Goal: Information Seeking & Learning: Learn about a topic

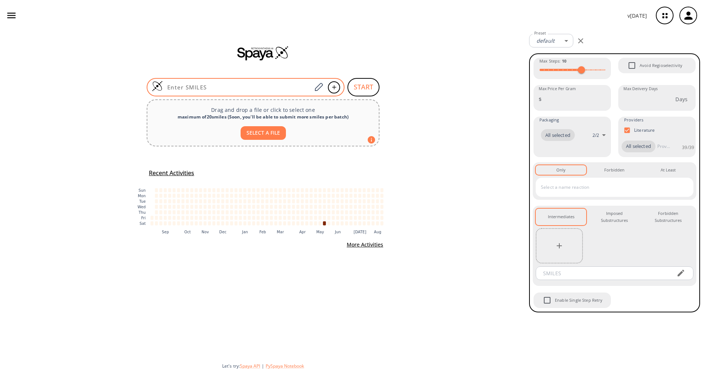
click at [300, 85] on input at bounding box center [237, 87] width 149 height 7
paste input "O=C(NC1=C(C2=CC=C(C(OC)=O)S2)C=CC=C1)C3=C(CC)C(C=CC=C4)=C4S3"
type input "O=C(NC1=C(C2=CC=C(C(OC)=O)S2)C=CC=C1)C3=C(CC)C(C=CC=C4)=C4S3"
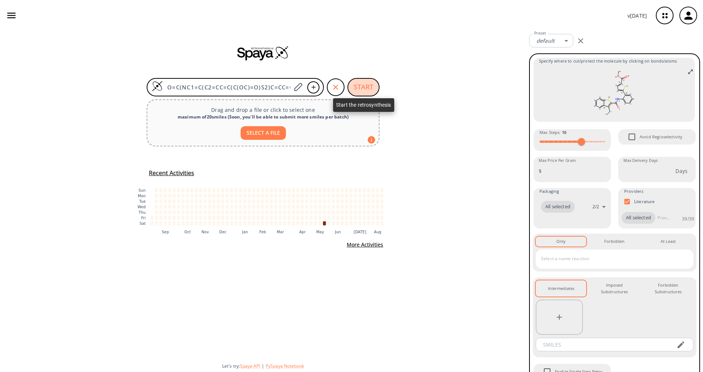
click at [362, 85] on button "START" at bounding box center [363, 87] width 32 height 18
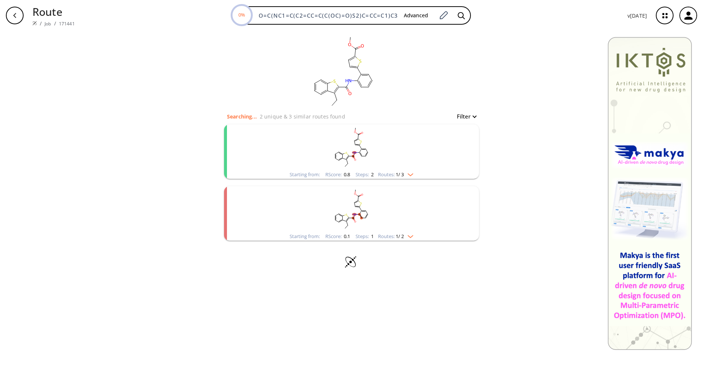
click at [413, 172] on img "clusters" at bounding box center [409, 174] width 10 height 6
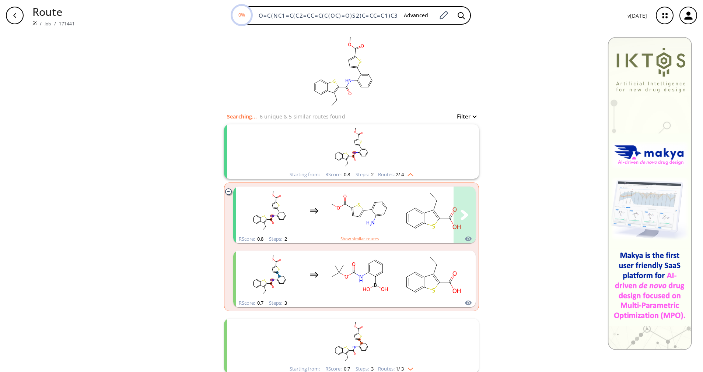
scroll to position [55, 0]
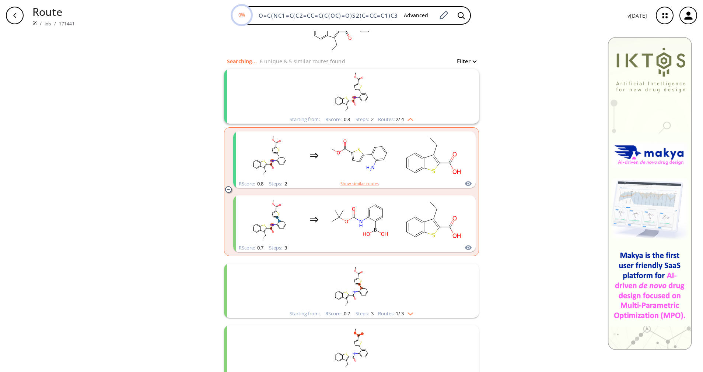
click at [396, 312] on span "1 / 3" at bounding box center [400, 314] width 8 height 5
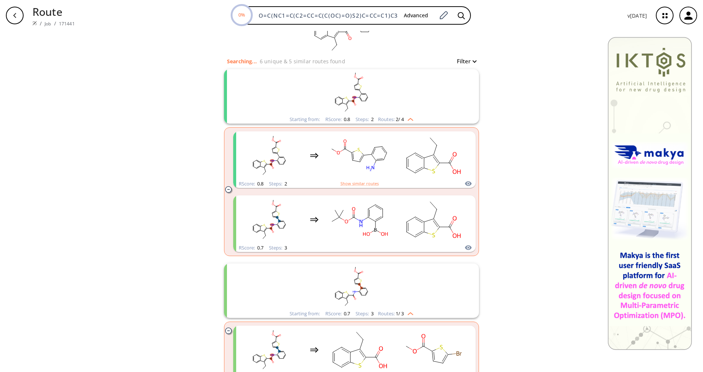
click at [396, 310] on div "Starting from: RScore : 0.7 Steps : 3 Routes: 1 / 3" at bounding box center [351, 314] width 135 height 8
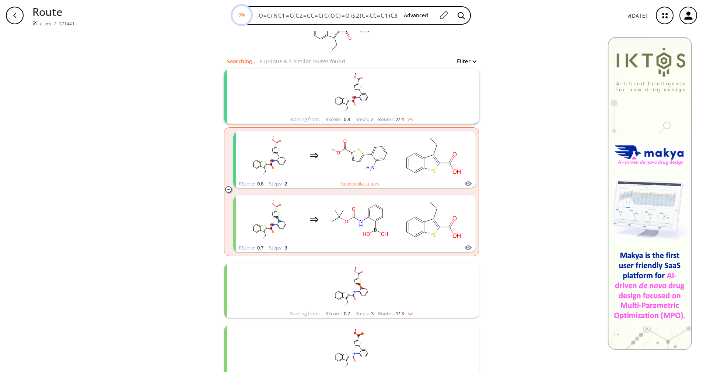
scroll to position [111, 0]
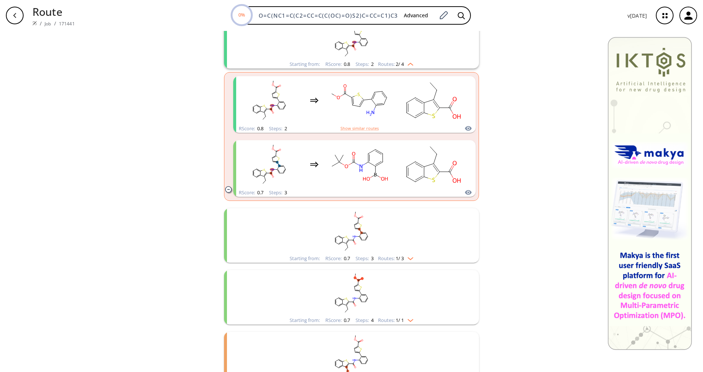
click at [397, 318] on span "1 / 1" at bounding box center [400, 320] width 8 height 5
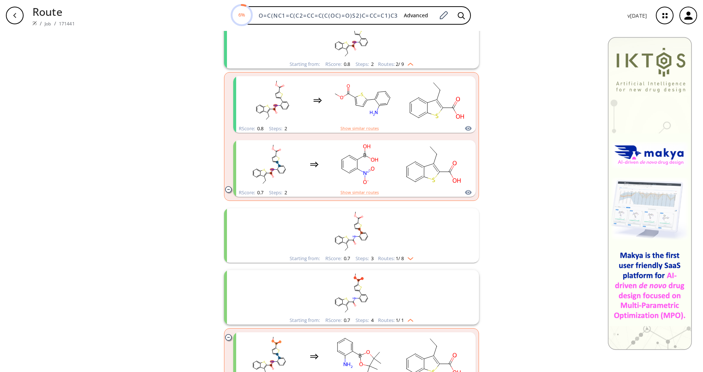
click at [397, 318] on span "1 / 1" at bounding box center [400, 320] width 8 height 5
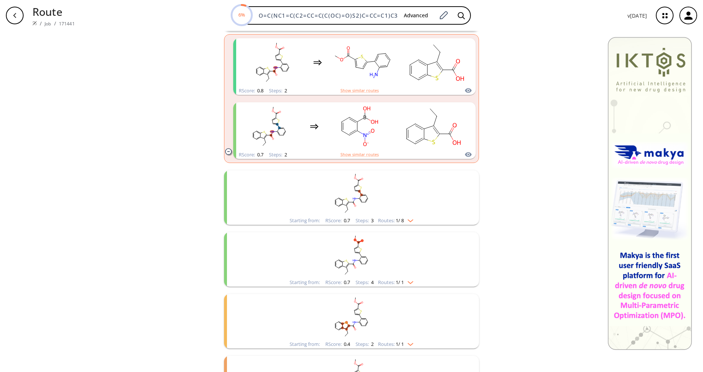
scroll to position [166, 0]
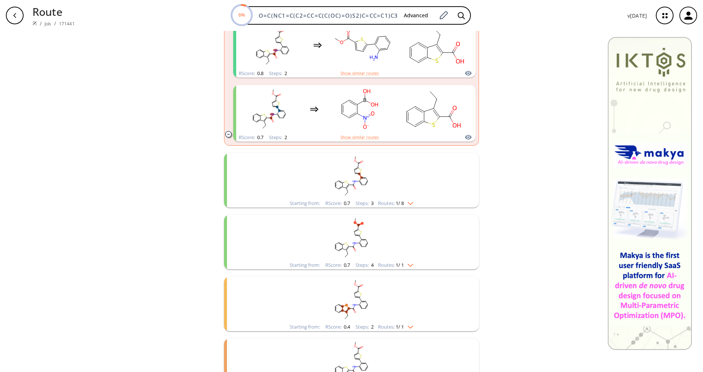
click at [399, 325] on span "1 / 1" at bounding box center [400, 327] width 8 height 5
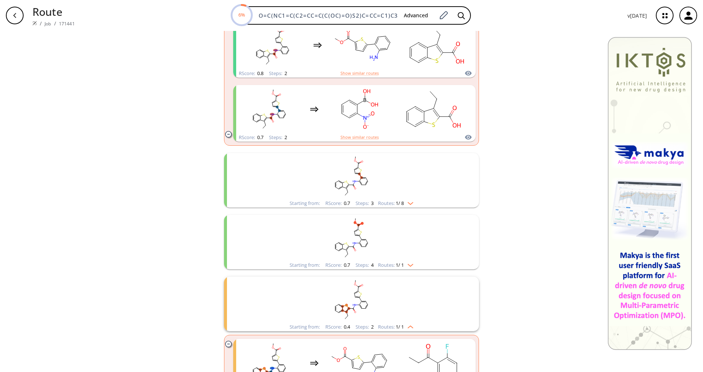
scroll to position [221, 0]
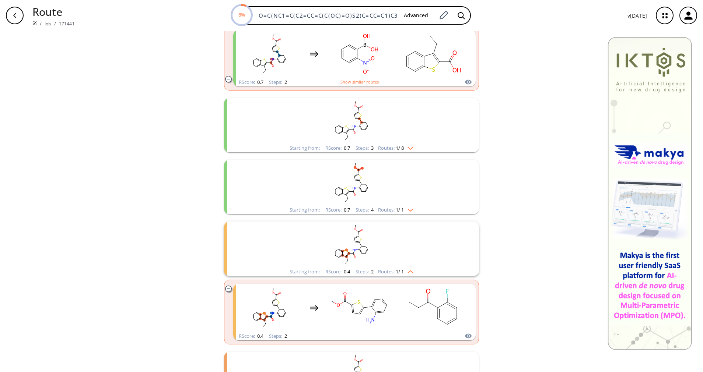
click at [404, 273] on img "clusters" at bounding box center [409, 271] width 10 height 6
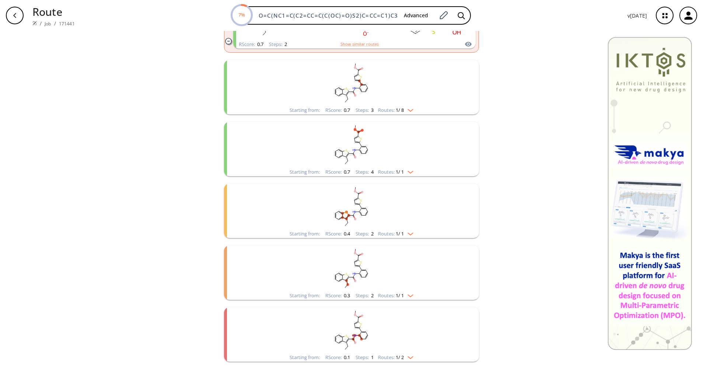
scroll to position [276, 0]
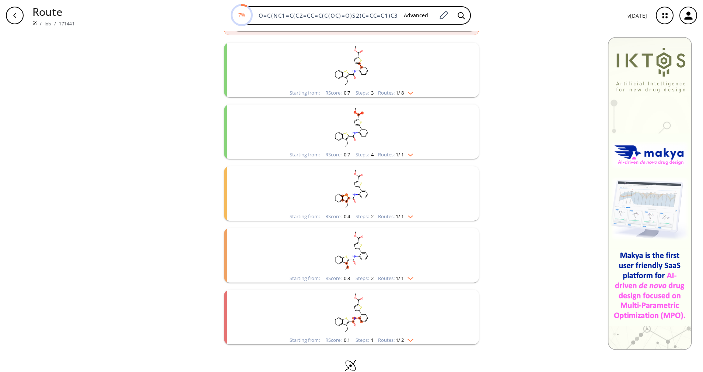
click at [407, 276] on img "clusters" at bounding box center [409, 277] width 10 height 6
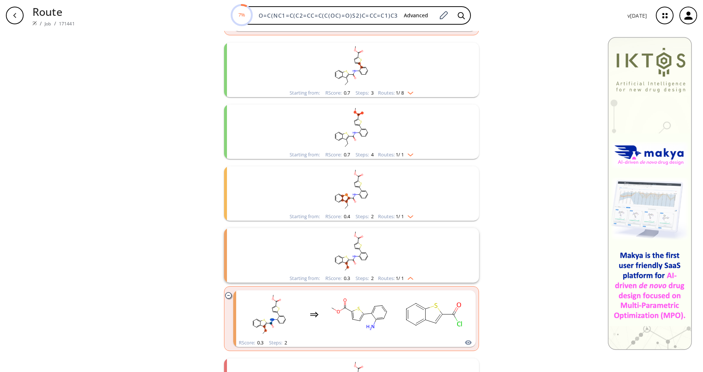
click at [407, 276] on img "clusters" at bounding box center [409, 277] width 10 height 6
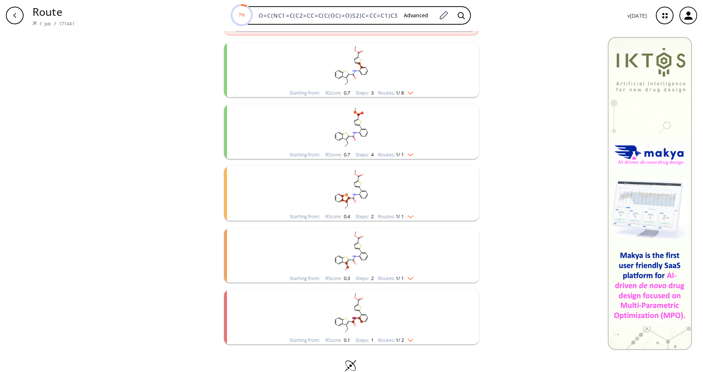
scroll to position [289, 0]
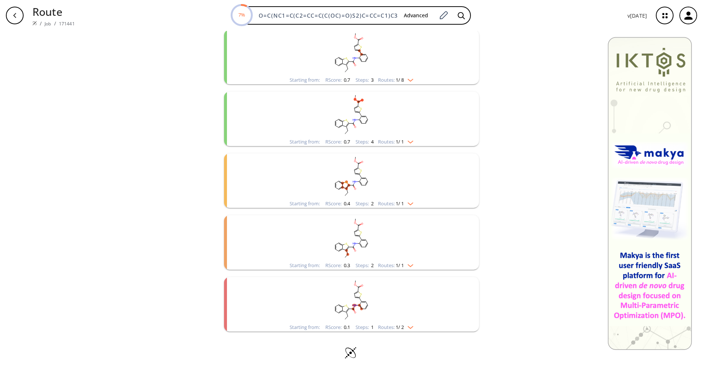
click at [407, 327] on img "clusters" at bounding box center [409, 326] width 10 height 6
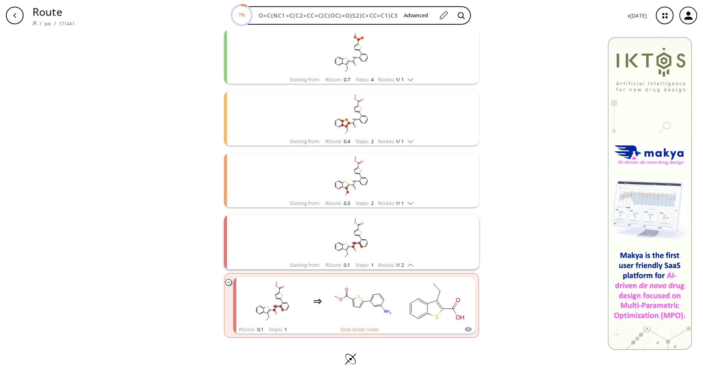
scroll to position [358, 0]
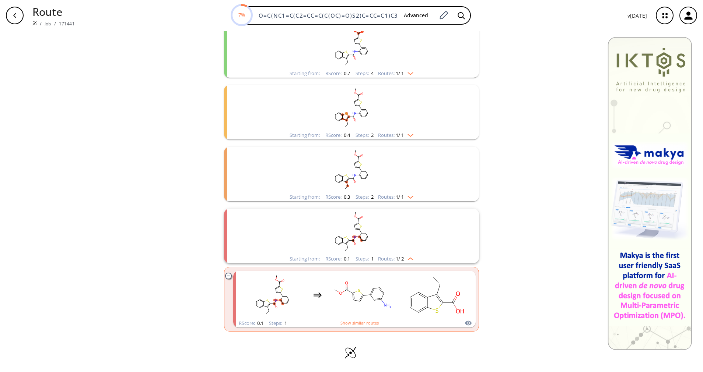
click at [404, 257] on img "clusters" at bounding box center [409, 258] width 10 height 6
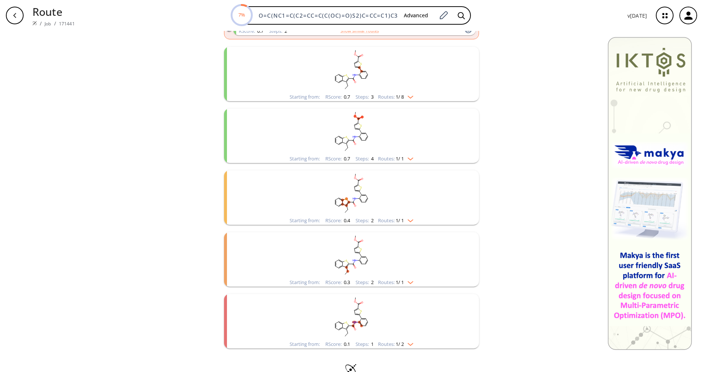
scroll to position [289, 0]
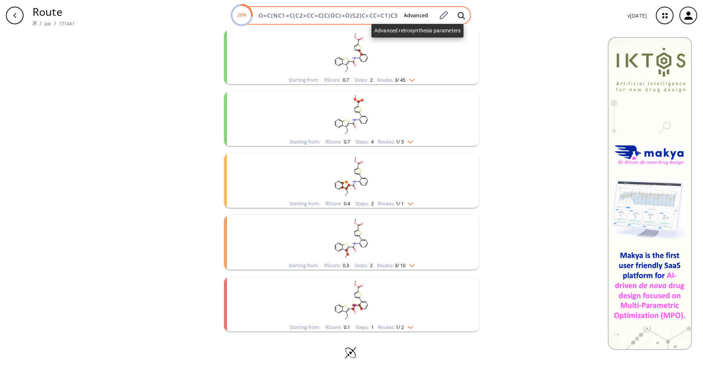
click at [376, 16] on input "O=C(NC1=C(C2=CC=C(C(OC)=O)S2)C=CC=C1)C3=C(CC)C(C=CC=C4)=C4S3" at bounding box center [326, 15] width 144 height 7
paste input
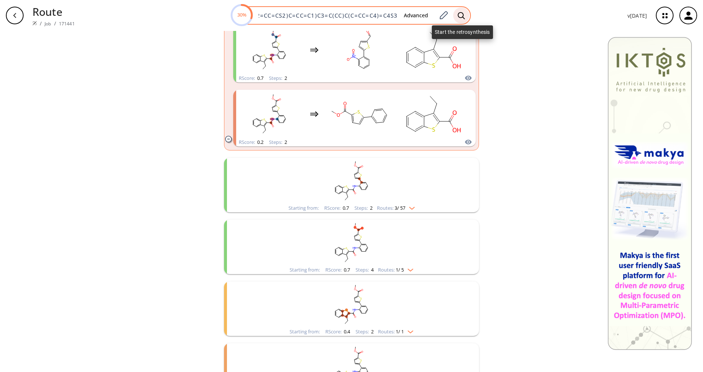
type input "O=C(NC1=C(C2=CC=CS2)C=CC=C1)C3=C(CC)C(C=CC=C4)=C4S3"
click at [464, 15] on icon at bounding box center [461, 16] width 7 height 8
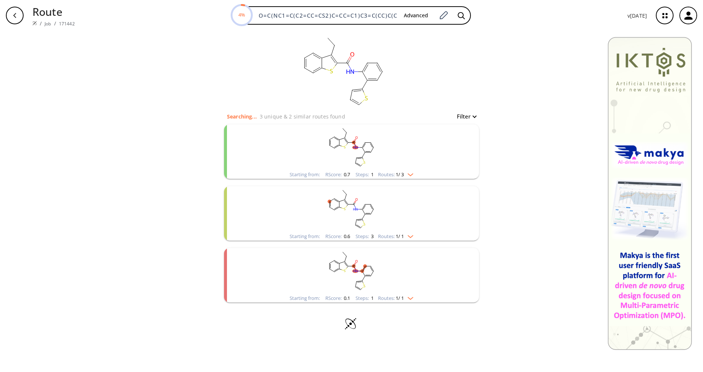
click at [396, 174] on span "1 / 3" at bounding box center [400, 174] width 8 height 5
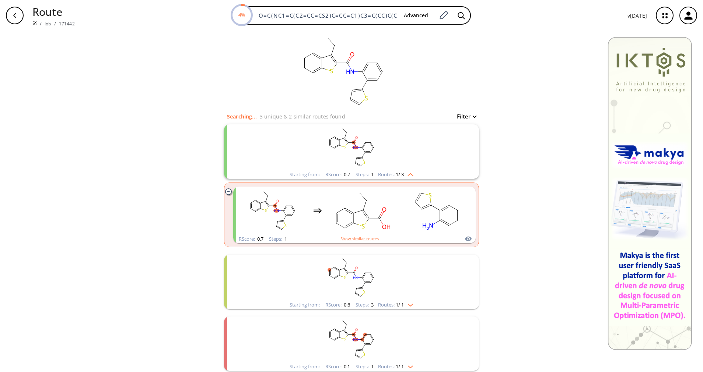
click at [396, 174] on span "1 / 3" at bounding box center [400, 174] width 8 height 5
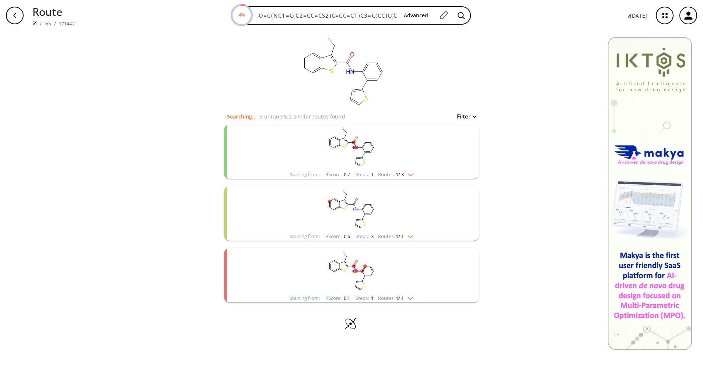
click at [390, 230] on rect "clusters" at bounding box center [352, 209] width 192 height 46
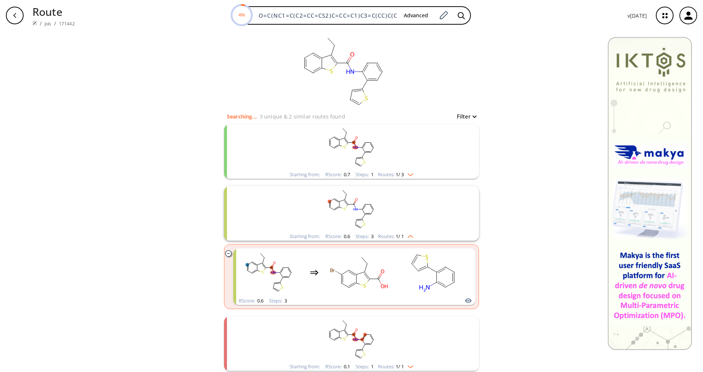
click at [390, 228] on rect "clusters" at bounding box center [352, 209] width 192 height 46
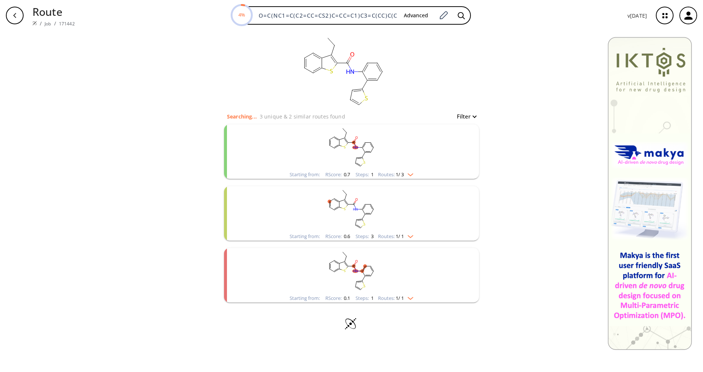
click at [397, 301] on div "Starting from: RScore : 0.1 Steps : 1 Routes: 1 / 1" at bounding box center [351, 298] width 135 height 8
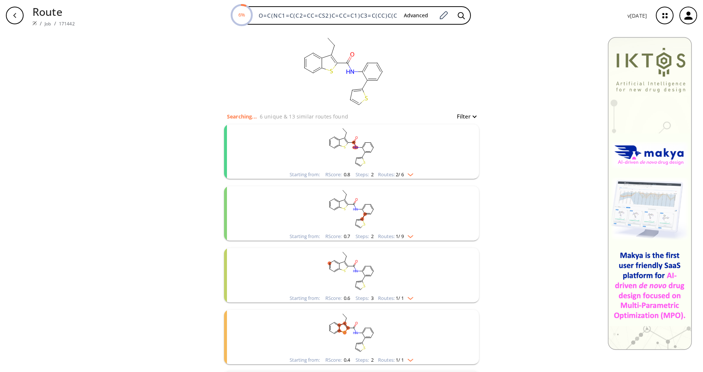
drag, startPoint x: 397, startPoint y: 301, endPoint x: 392, endPoint y: 297, distance: 6.5
click at [396, 297] on span "1 / 1" at bounding box center [400, 298] width 8 height 5
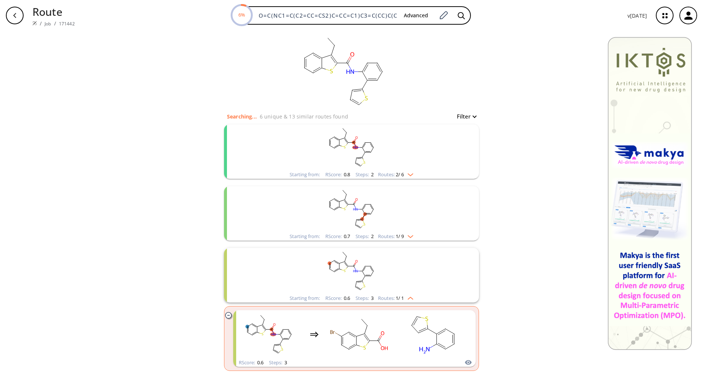
click at [396, 297] on span "1 / 1" at bounding box center [400, 298] width 8 height 5
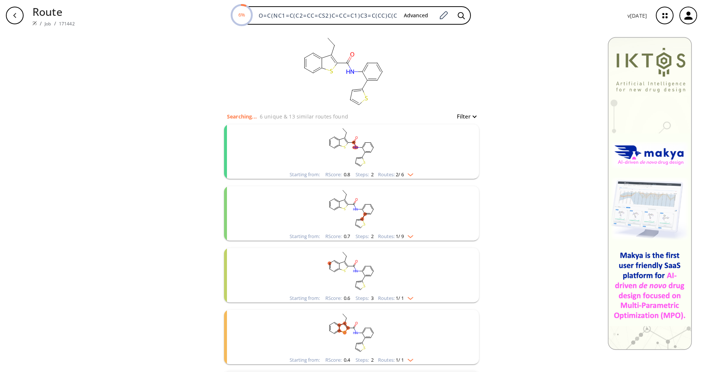
scroll to position [55, 0]
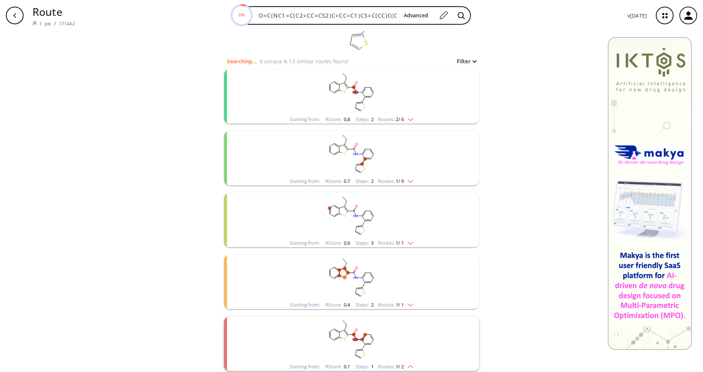
click at [396, 299] on rect "clusters" at bounding box center [352, 278] width 192 height 46
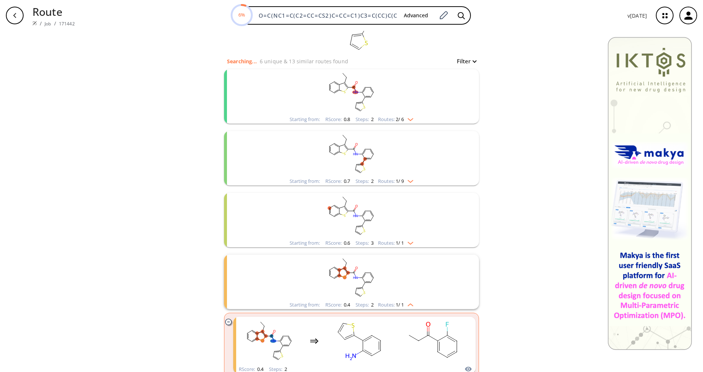
click at [396, 299] on rect "clusters" at bounding box center [352, 278] width 192 height 46
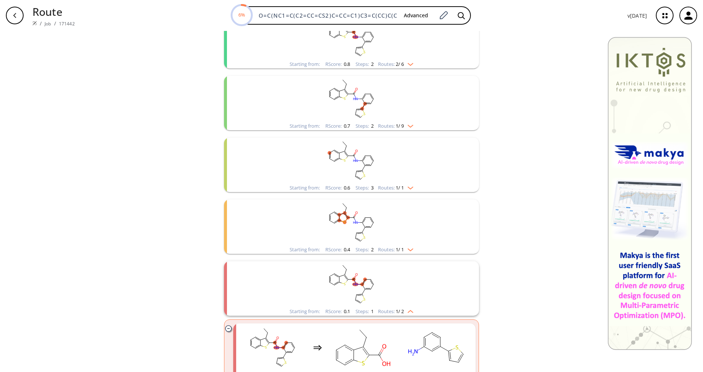
click at [398, 310] on span "1 / 2" at bounding box center [400, 311] width 8 height 5
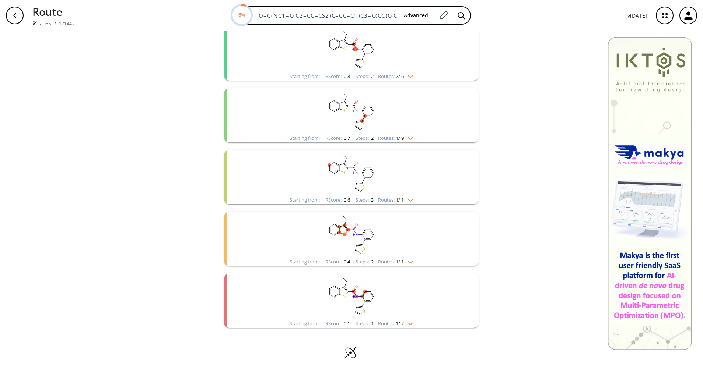
scroll to position [111, 0]
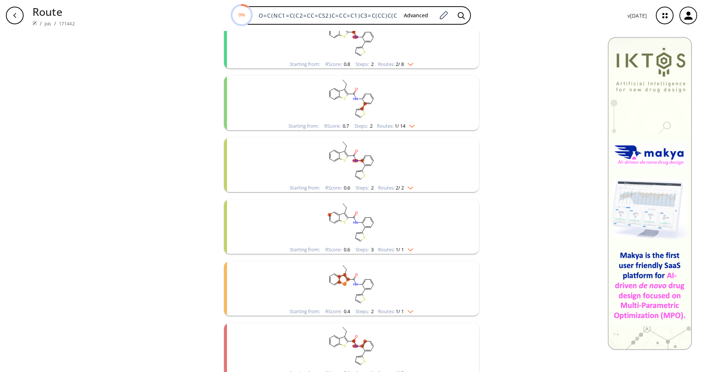
click at [398, 310] on span "1 / 1" at bounding box center [400, 311] width 8 height 5
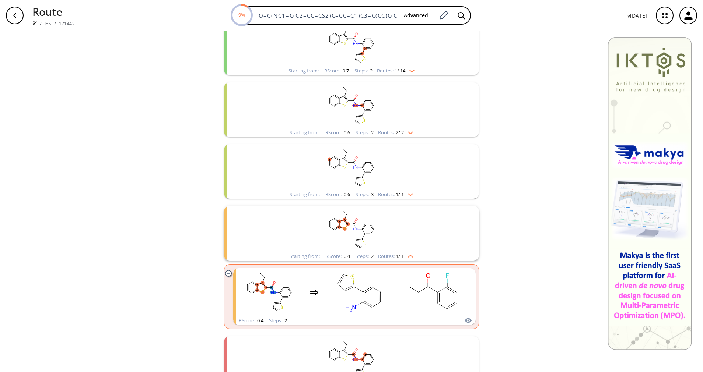
click at [398, 255] on span "1 / 1" at bounding box center [400, 256] width 8 height 5
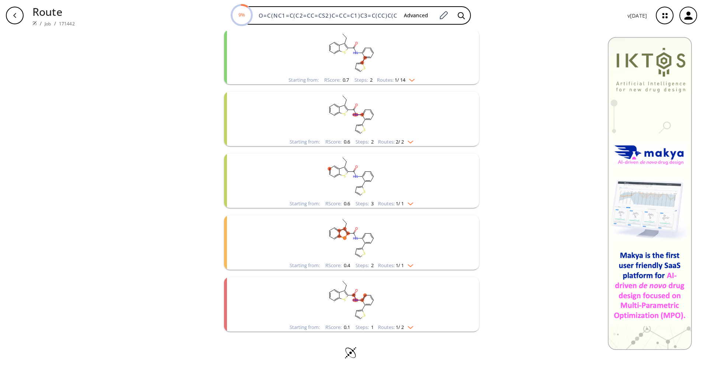
scroll to position [157, 0]
click at [406, 320] on rect "clusters" at bounding box center [352, 300] width 192 height 46
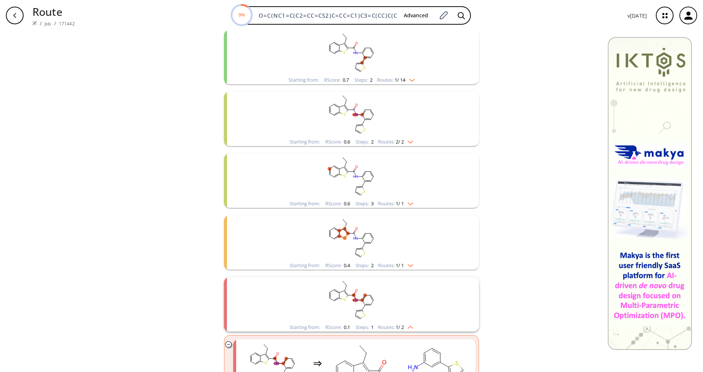
click at [406, 320] on rect "clusters" at bounding box center [352, 300] width 192 height 46
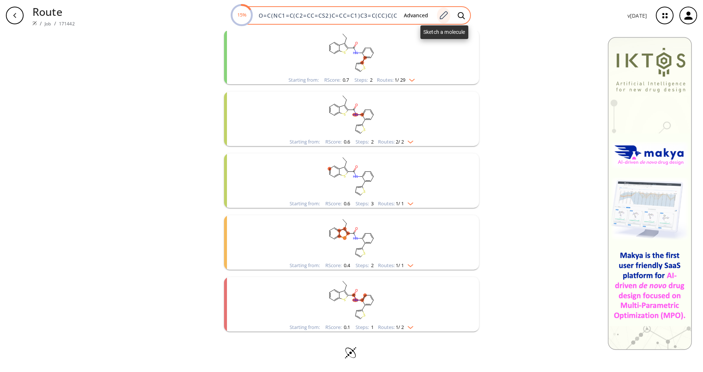
click at [442, 16] on icon at bounding box center [444, 15] width 8 height 8
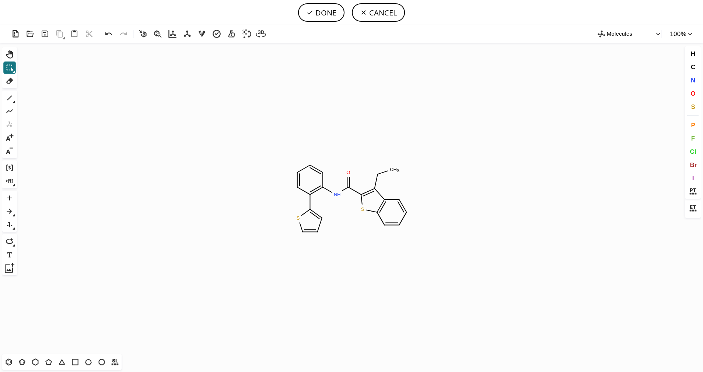
scroll to position [0, 0]
click at [8, 79] on icon at bounding box center [10, 81] width 10 height 10
click at [339, 192] on tspan "H" at bounding box center [339, 195] width 4 height 6
click at [5, 66] on icon at bounding box center [10, 68] width 10 height 10
click at [10, 102] on icon at bounding box center [10, 98] width 10 height 10
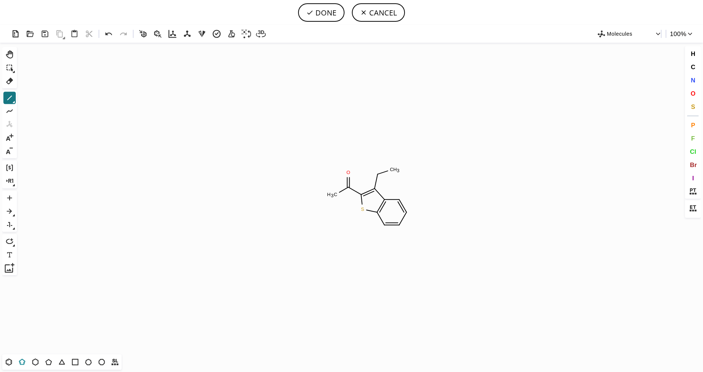
click at [24, 364] on icon at bounding box center [22, 362] width 6 height 6
click at [10, 364] on icon at bounding box center [9, 363] width 10 height 10
click at [11, 97] on icon at bounding box center [10, 98] width 10 height 10
click at [23, 362] on icon at bounding box center [22, 363] width 10 height 10
click at [11, 95] on icon at bounding box center [10, 98] width 10 height 10
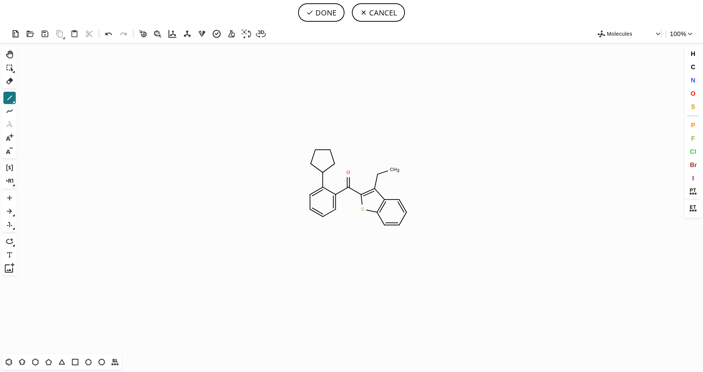
drag, startPoint x: 690, startPoint y: 104, endPoint x: 501, endPoint y: 120, distance: 188.9
click at [690, 105] on button "S" at bounding box center [693, 107] width 13 height 13
click at [338, 163] on tspan "S" at bounding box center [338, 163] width 3 height 6
click at [11, 100] on icon at bounding box center [10, 98] width 10 height 10
click at [15, 102] on icon at bounding box center [14, 102] width 2 height 2
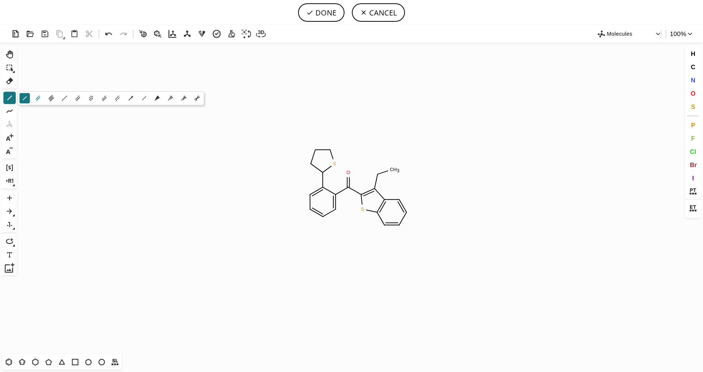
click at [42, 99] on button "2" at bounding box center [38, 98] width 10 height 10
drag, startPoint x: 307, startPoint y: 167, endPoint x: 316, endPoint y: 165, distance: 9.5
click at [308, 9] on icon at bounding box center [309, 12] width 7 height 7
type input "O=C(C1C(C2=CC=CS2)=CC=CC=1)C1SC2C=CC=CC=2C=1CC"
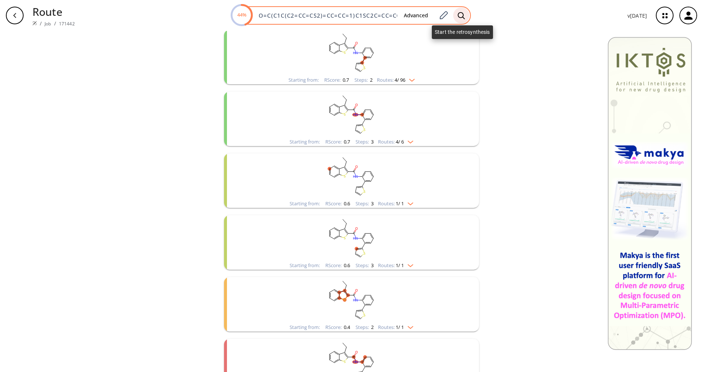
click at [462, 15] on icon at bounding box center [461, 16] width 7 height 8
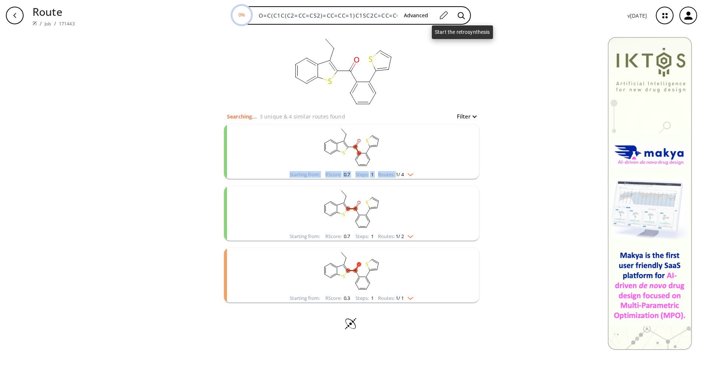
drag, startPoint x: 462, startPoint y: 15, endPoint x: 396, endPoint y: 171, distance: 169.4
click at [396, 171] on div "Starting from: RScore : 0.7 Steps : 1 Routes: 1 / 4" at bounding box center [351, 152] width 255 height 55
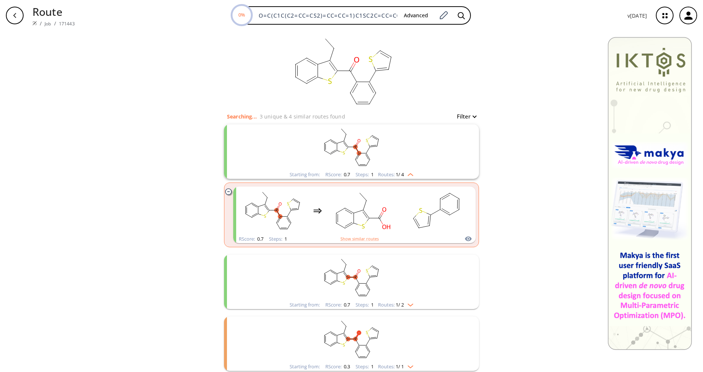
click at [396, 172] on span "1 / 4" at bounding box center [400, 174] width 8 height 5
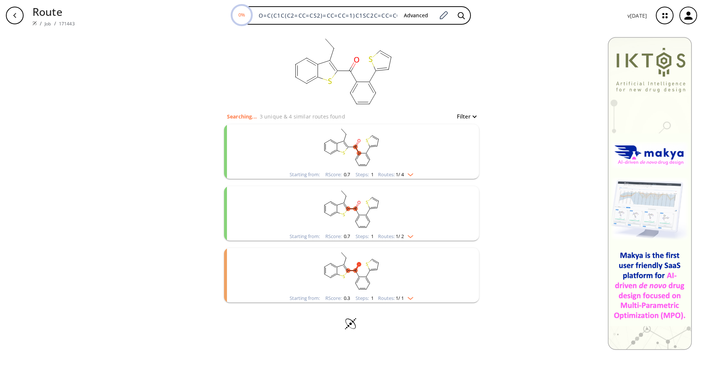
click at [392, 236] on div "Routes: 1 / 2" at bounding box center [395, 236] width 35 height 5
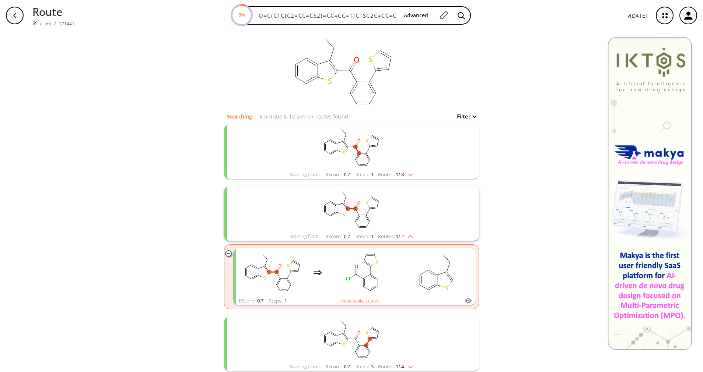
click at [396, 236] on span "1 / 2" at bounding box center [400, 236] width 8 height 5
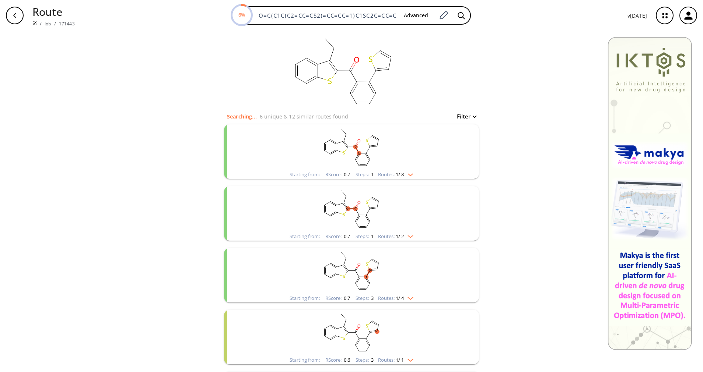
click at [402, 303] on li "Starting from: RScore : 0.7 Steps : 3 Routes: 1 / 4" at bounding box center [351, 276] width 255 height 62
click at [404, 299] on img "clusters" at bounding box center [409, 297] width 10 height 6
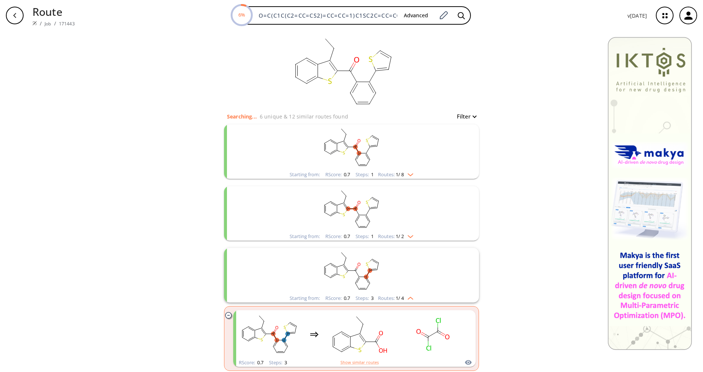
click at [404, 299] on img "clusters" at bounding box center [409, 297] width 10 height 6
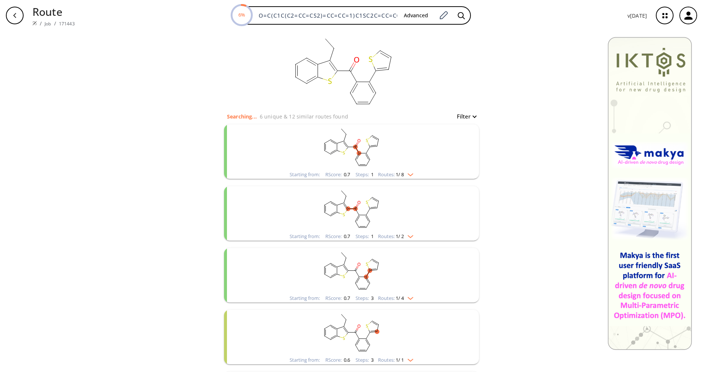
scroll to position [55, 0]
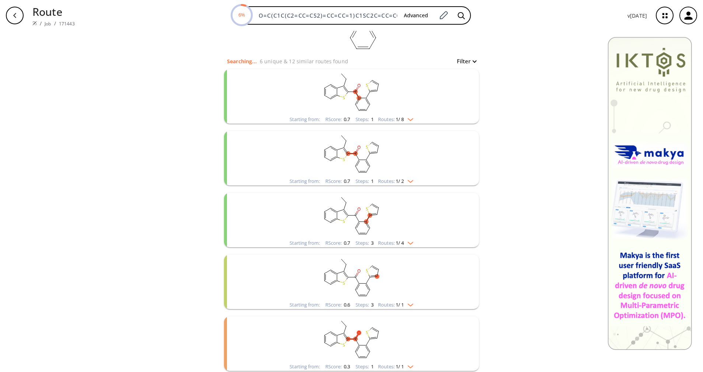
click at [407, 304] on img "clusters" at bounding box center [409, 304] width 10 height 6
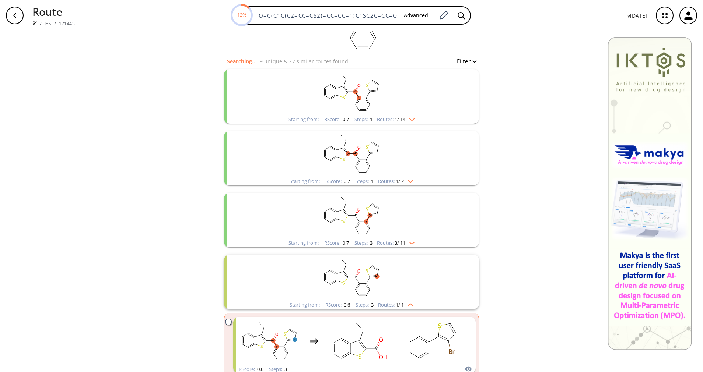
click at [407, 304] on img "clusters" at bounding box center [409, 304] width 10 height 6
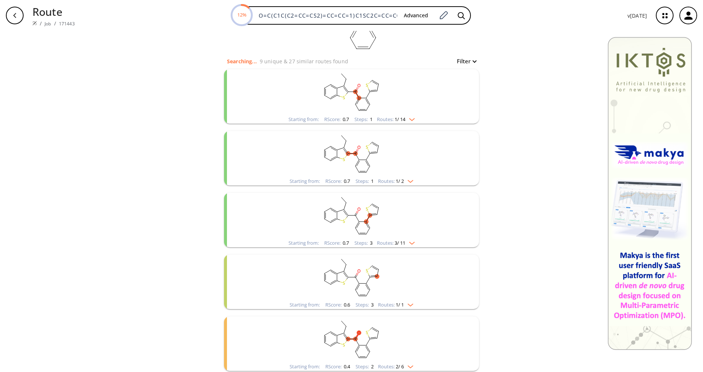
scroll to position [111, 0]
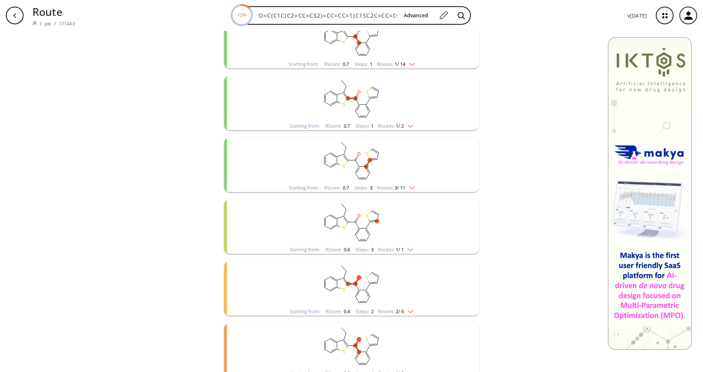
click at [408, 312] on img "clusters" at bounding box center [409, 311] width 10 height 6
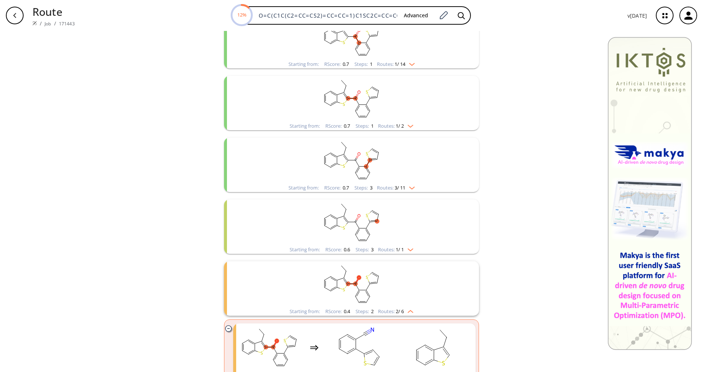
click at [408, 312] on img "clusters" at bounding box center [409, 311] width 10 height 6
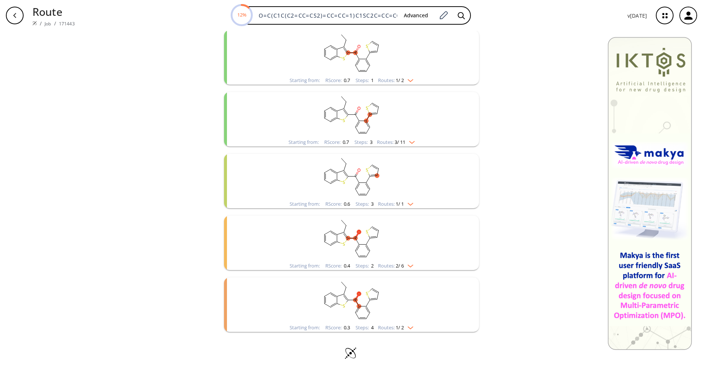
scroll to position [157, 0]
click at [403, 319] on rect "clusters" at bounding box center [352, 300] width 192 height 46
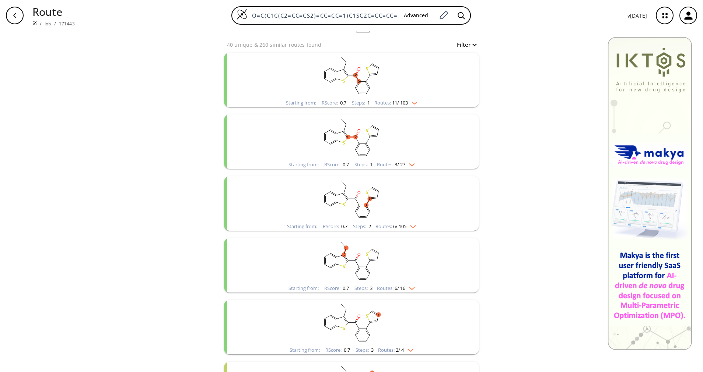
scroll to position [4, 0]
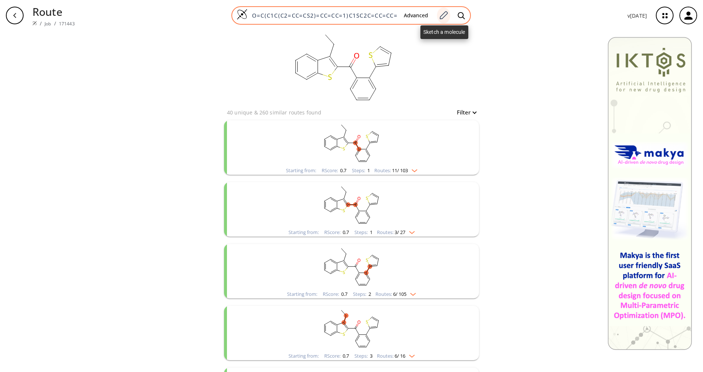
click at [444, 14] on icon at bounding box center [444, 15] width 8 height 8
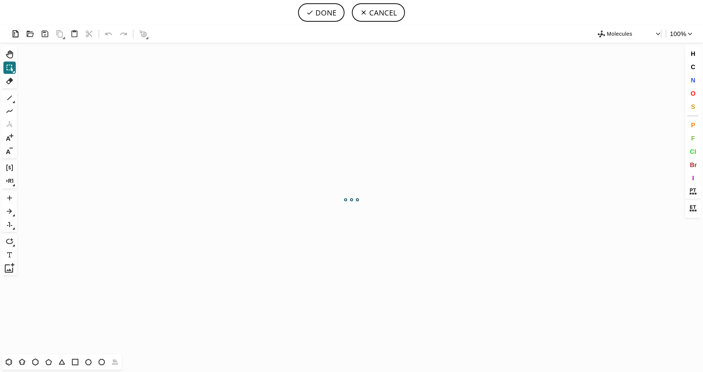
scroll to position [0, 0]
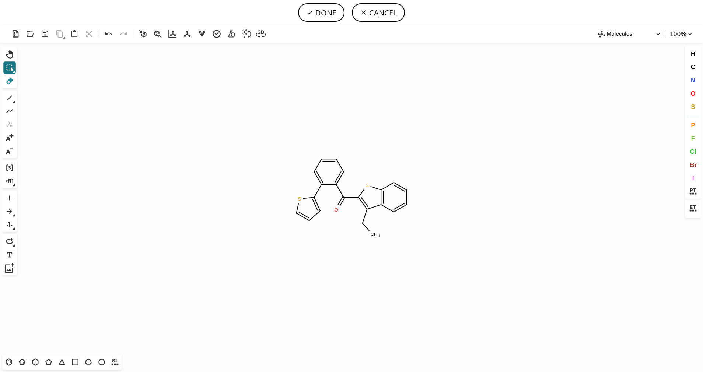
click at [8, 77] on icon at bounding box center [10, 81] width 10 height 10
click at [373, 236] on tspan "C" at bounding box center [373, 235] width 4 height 6
click at [366, 222] on rect at bounding box center [359, 224] width 14 height 10
click at [7, 68] on icon at bounding box center [10, 68] width 10 height 10
click at [693, 79] on span "N" at bounding box center [692, 80] width 4 height 7
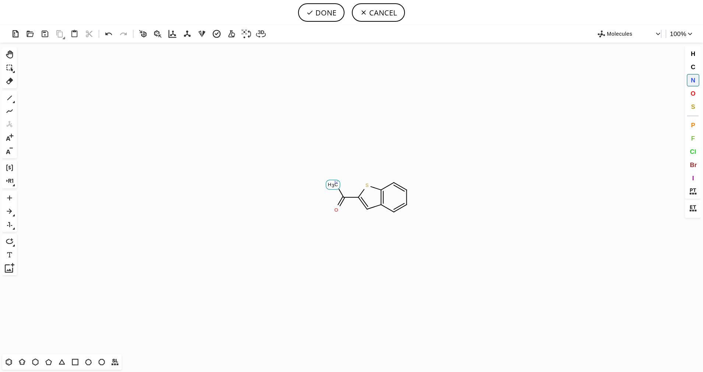
click at [336, 182] on tspan "N" at bounding box center [336, 183] width 4 height 6
click at [697, 52] on button "H" at bounding box center [693, 54] width 13 height 13
drag, startPoint x: 339, startPoint y: 185, endPoint x: 349, endPoint y: 169, distance: 18.3
click at [349, 169] on icon "Created with [PERSON_NAME] 2.3.0 N H O S H H" at bounding box center [351, 199] width 663 height 312
click at [694, 69] on span "C" at bounding box center [692, 66] width 4 height 7
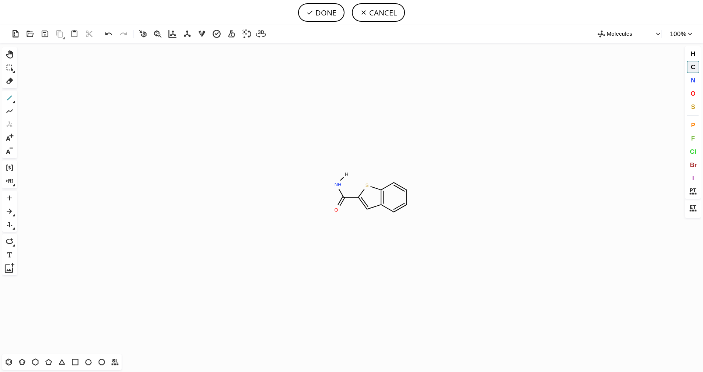
click at [6, 97] on icon at bounding box center [10, 98] width 10 height 10
drag, startPoint x: 340, startPoint y: 185, endPoint x: 320, endPoint y: 185, distance: 19.9
click at [10, 362] on icon at bounding box center [9, 363] width 10 height 10
click at [9, 101] on icon at bounding box center [10, 98] width 10 height 10
drag, startPoint x: 23, startPoint y: 360, endPoint x: 30, endPoint y: 353, distance: 9.6
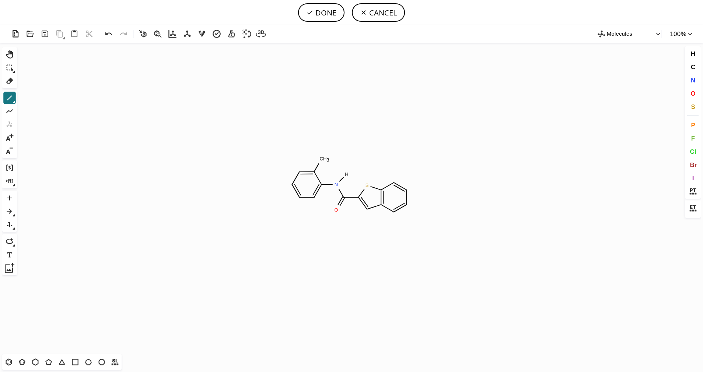
click at [24, 361] on icon at bounding box center [22, 362] width 6 height 6
click at [13, 361] on icon at bounding box center [9, 363] width 10 height 10
click at [12, 97] on icon at bounding box center [10, 98] width 10 height 10
click at [331, 19] on button "DONE" at bounding box center [321, 12] width 46 height 18
type input "O=C(C1=CC2=C(C=CC=C2)S1)N(C1C(C2C=C(C)C=CC=2)=CC=CC=1)[H]"
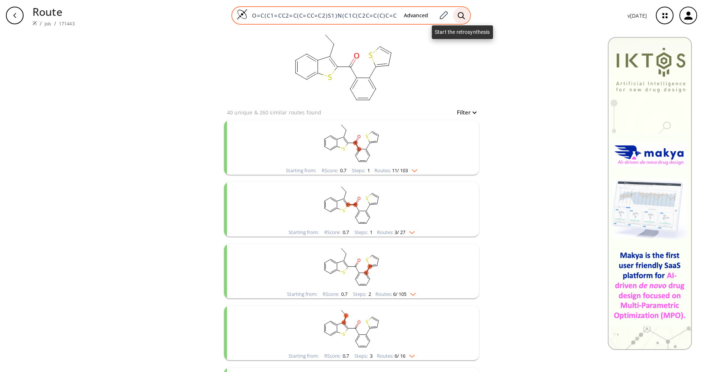
click at [456, 16] on div at bounding box center [461, 15] width 16 height 16
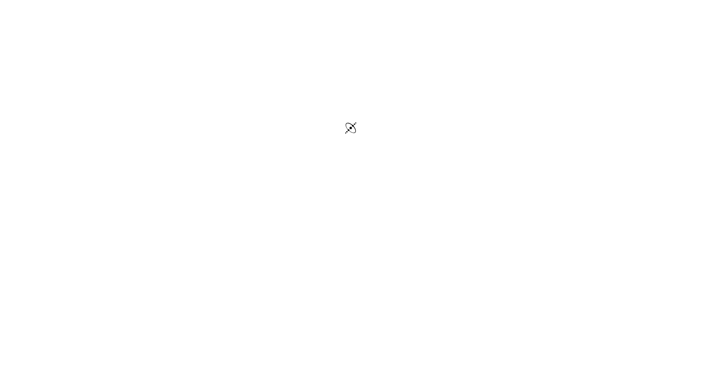
click at [462, 16] on div at bounding box center [351, 129] width 703 height 258
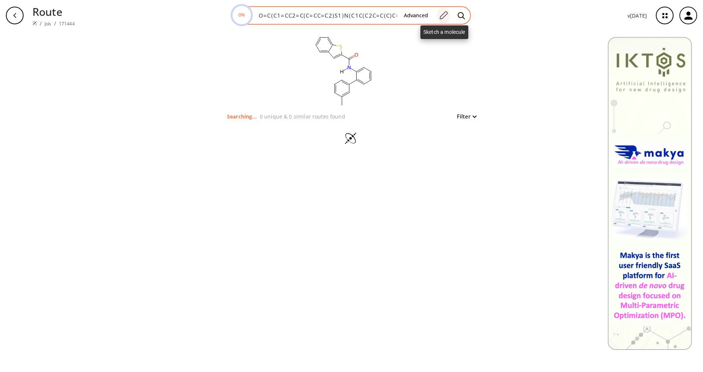
click at [444, 14] on icon at bounding box center [444, 15] width 8 height 8
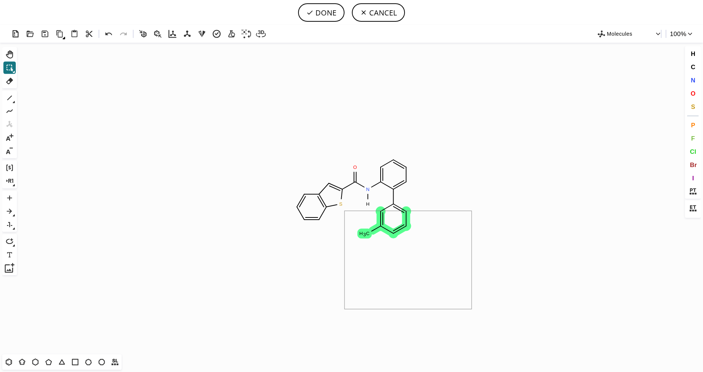
drag, startPoint x: 472, startPoint y: 309, endPoint x: 344, endPoint y: 211, distance: 160.7
click at [46, 361] on icon at bounding box center [49, 363] width 10 height 10
click at [693, 111] on button "S" at bounding box center [693, 107] width 13 height 13
click at [406, 213] on tspan "S" at bounding box center [405, 214] width 3 height 6
click at [8, 100] on icon at bounding box center [9, 98] width 5 height 5
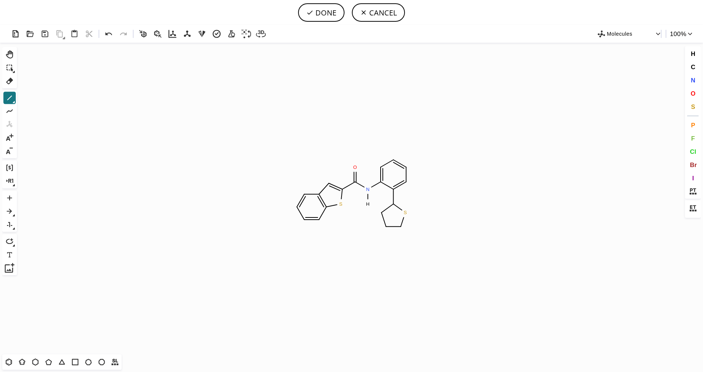
click at [14, 102] on icon at bounding box center [14, 102] width 2 height 2
click at [37, 100] on icon at bounding box center [38, 98] width 8 height 8
click at [321, 15] on button "DONE" at bounding box center [321, 12] width 46 height 18
type input "O=C(N([H])C1=CC=CC=C1C1SC=CC=1)C1SC2C=CC=CC=2C=1"
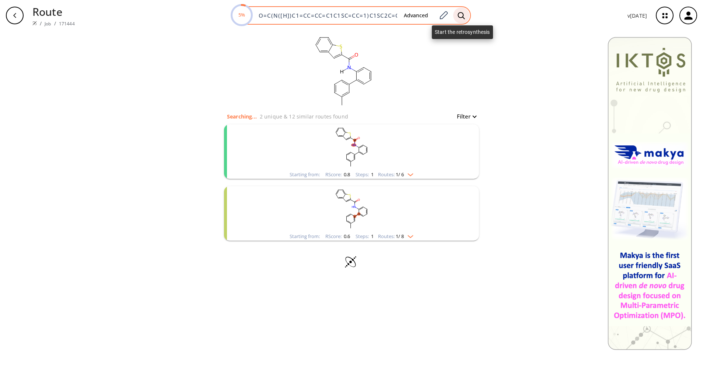
click at [459, 15] on icon at bounding box center [461, 15] width 7 height 7
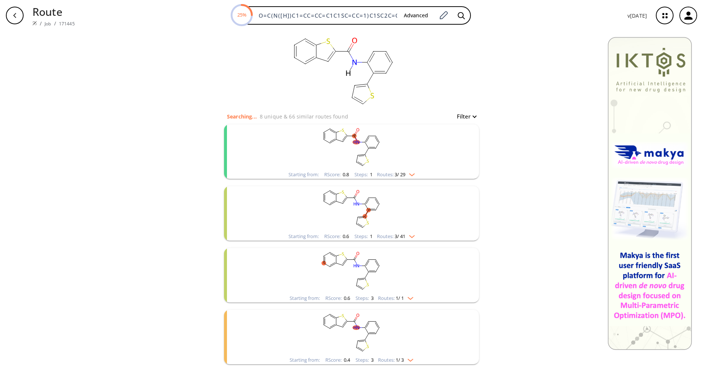
click at [415, 174] on div "Starting from: RScore : 0.8 Steps : 1 Routes: 3 / 29" at bounding box center [351, 175] width 137 height 8
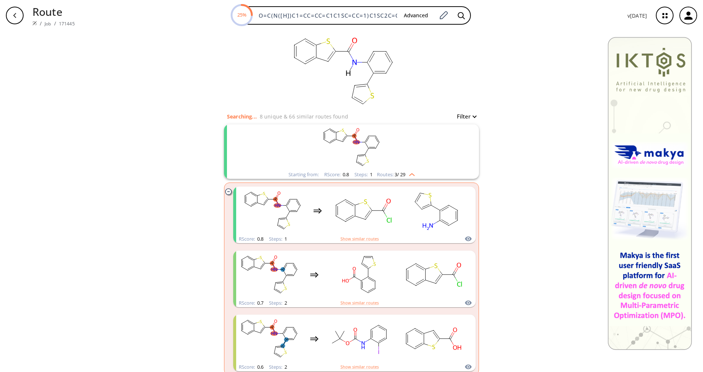
click at [415, 174] on div "Starting from: RScore : 0.8 Steps : 1 Routes: 3 / 29" at bounding box center [351, 175] width 137 height 8
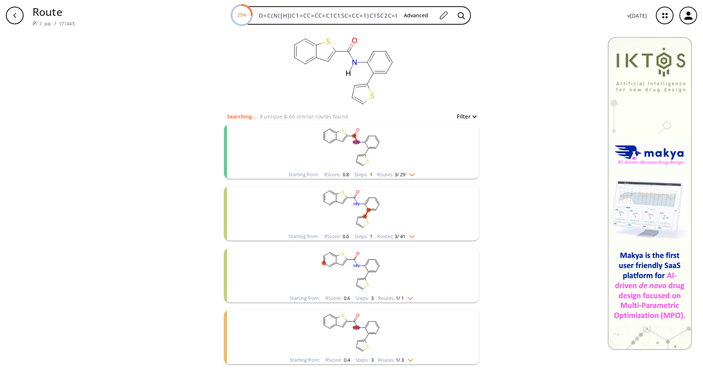
click at [415, 174] on div "Starting from: RScore : 0.8 Steps : 1 Routes: 3 / 29" at bounding box center [351, 175] width 137 height 8
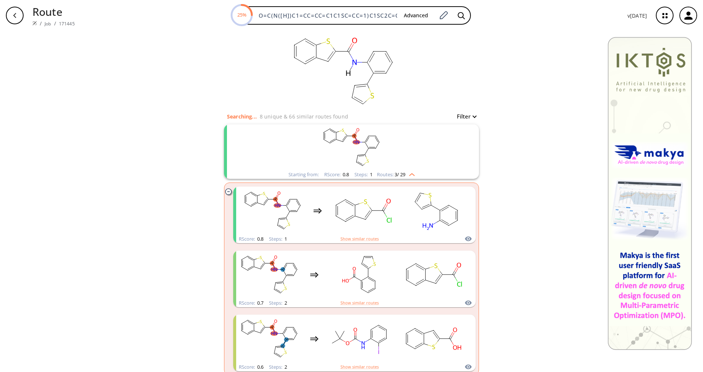
scroll to position [55, 0]
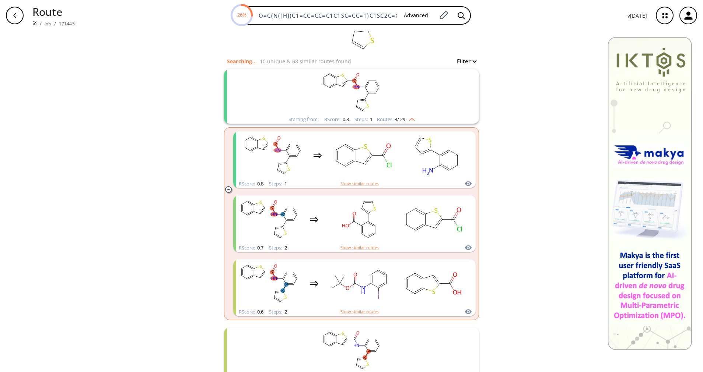
click at [395, 120] on span "3 / 29" at bounding box center [400, 119] width 11 height 5
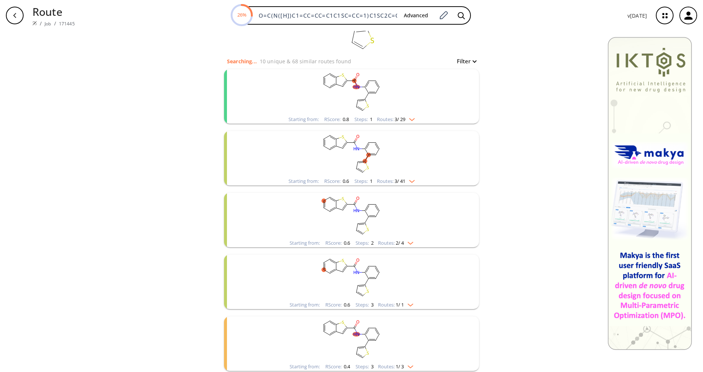
click at [397, 183] on span "3 / 41" at bounding box center [400, 181] width 11 height 5
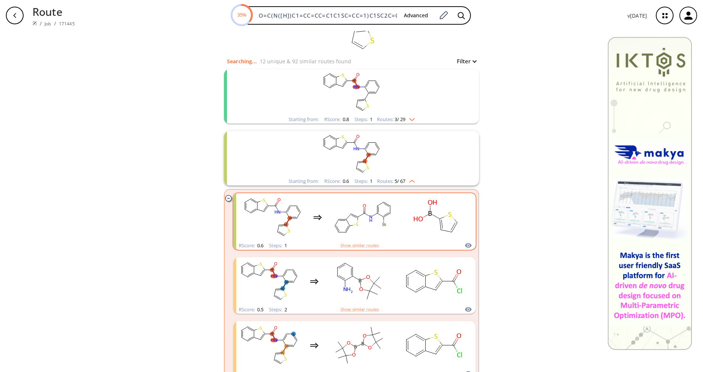
click at [403, 212] on rect "clusters" at bounding box center [436, 218] width 66 height 46
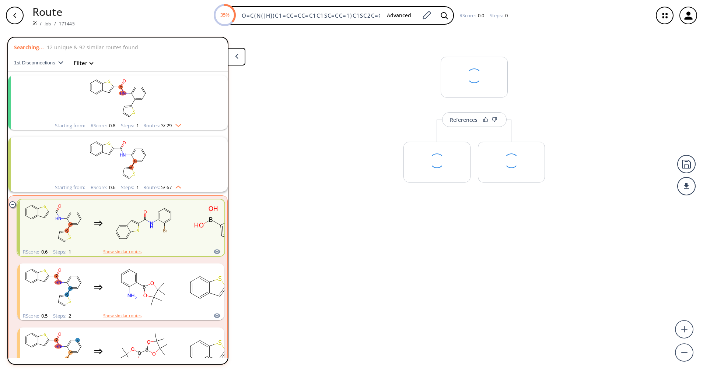
scroll to position [79, 0]
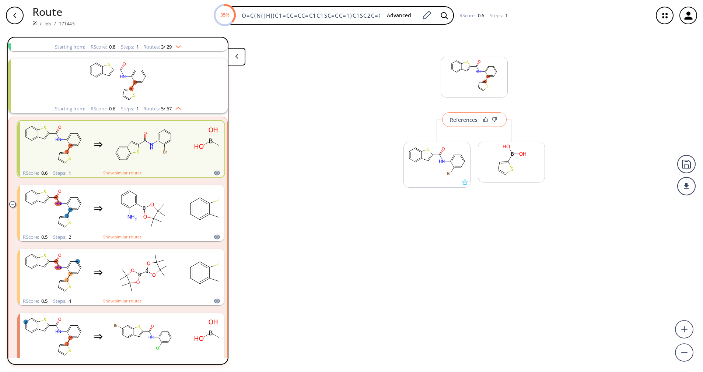
click at [469, 122] on div "References" at bounding box center [464, 120] width 28 height 5
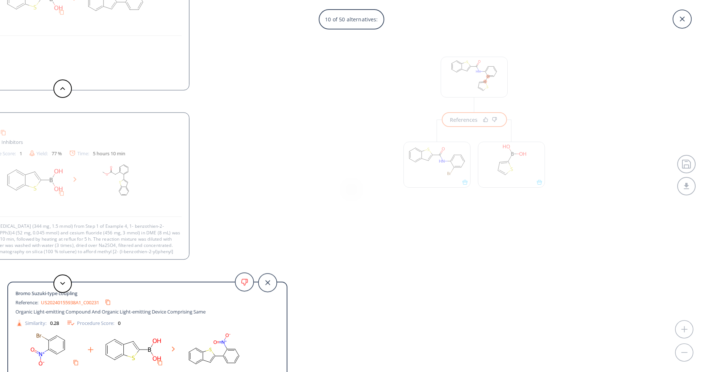
scroll to position [7, 0]
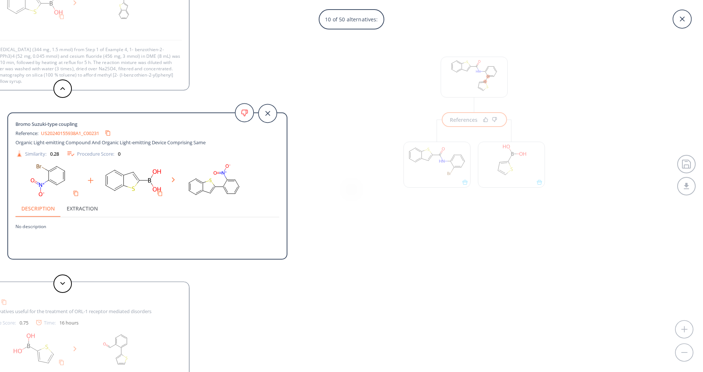
click at [452, 117] on div "10 of 50 alternatives: Bromo Suzuki coupling Reference: US09955689B2_0545 Metho…" at bounding box center [351, 186] width 703 height 372
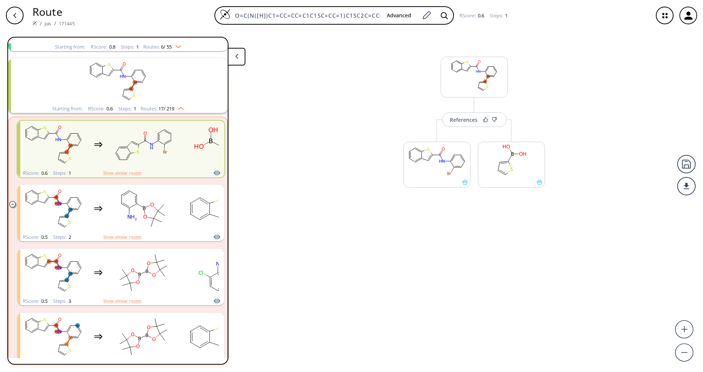
click at [141, 98] on rect "clusters" at bounding box center [118, 82] width 192 height 46
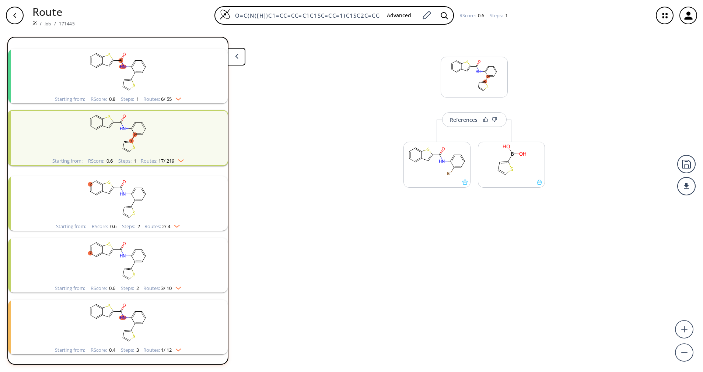
scroll to position [28, 0]
drag, startPoint x: 141, startPoint y: 98, endPoint x: 127, endPoint y: 104, distance: 14.6
click at [127, 104] on li "Starting from: RScore : 0.8 Steps : 1 Routes: 6 / 55" at bounding box center [118, 80] width 220 height 62
click at [135, 99] on span "1" at bounding box center [137, 102] width 4 height 7
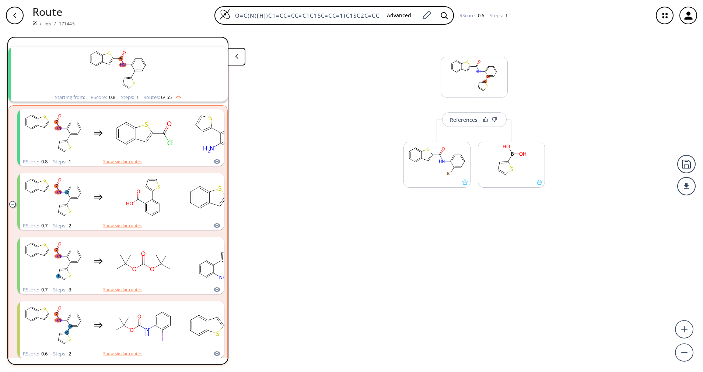
click at [135, 98] on span "1" at bounding box center [137, 97] width 4 height 7
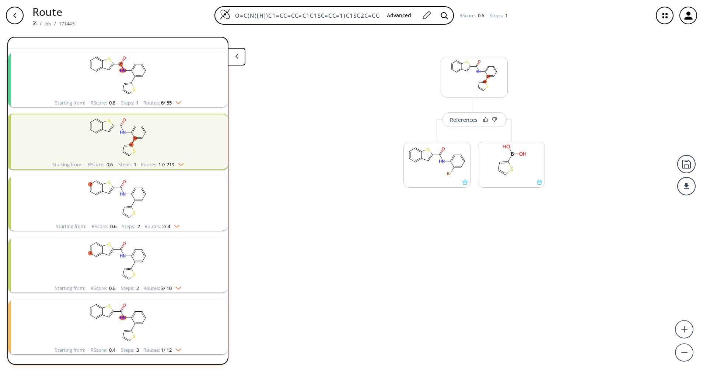
click at [463, 129] on div "More routes from here" at bounding box center [437, 161] width 74 height 83
click at [464, 122] on div "References" at bounding box center [464, 120] width 28 height 5
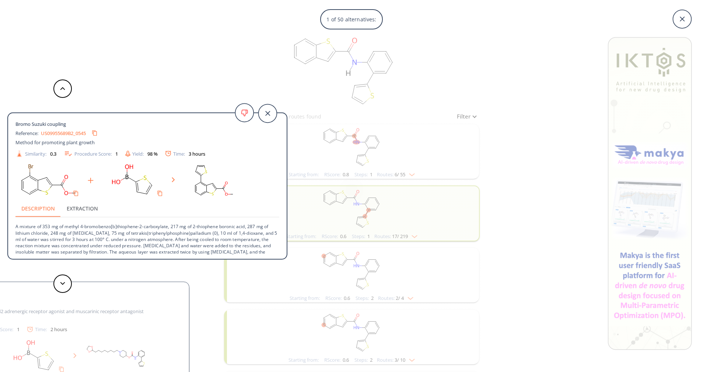
click at [194, 81] on div "Bromo Suzuki coupling Reference: US09955689B2_0545 Method for promoting plant g…" at bounding box center [143, 186] width 287 height 372
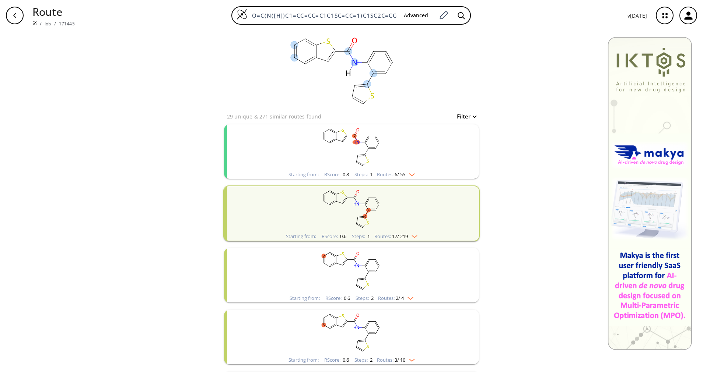
scroll to position [55, 0]
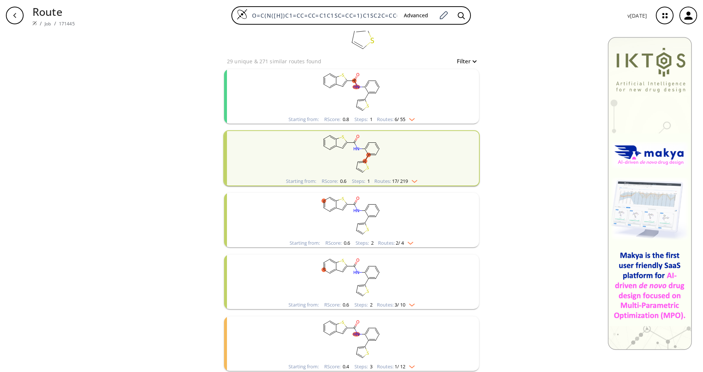
click at [407, 175] on rect "clusters" at bounding box center [352, 154] width 192 height 46
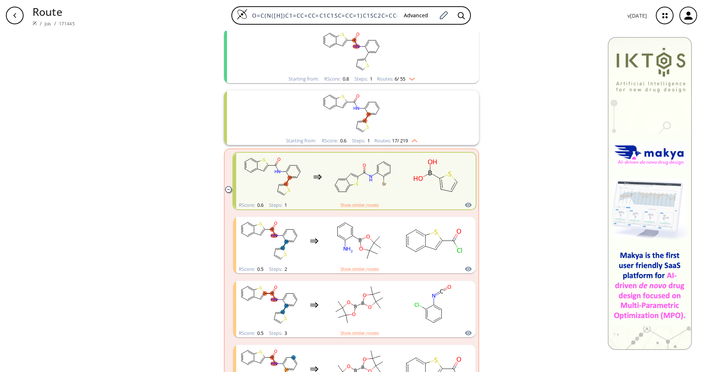
scroll to position [111, 0]
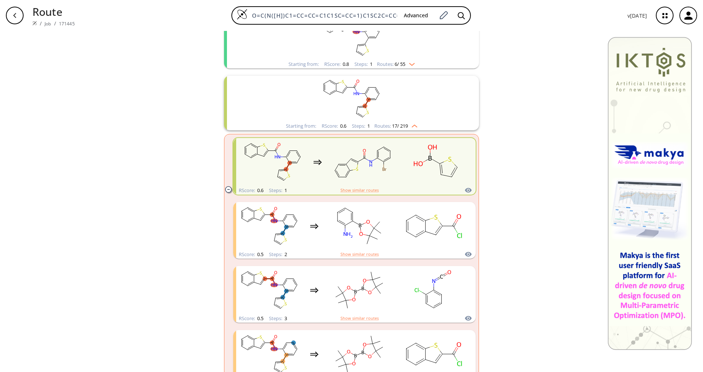
click at [402, 187] on div "RScore : 0.6 Steps : 1 Show similar routes" at bounding box center [354, 190] width 242 height 8
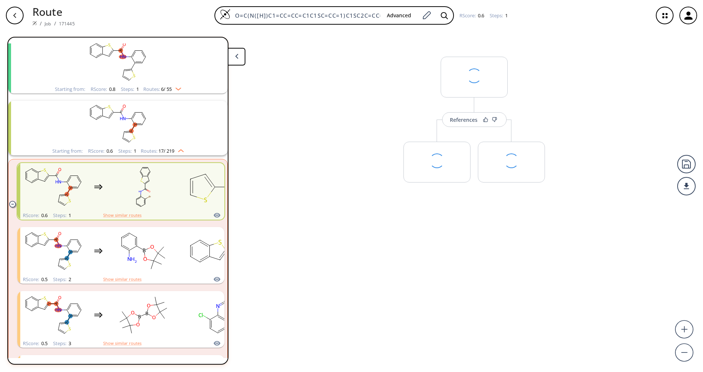
scroll to position [79, 0]
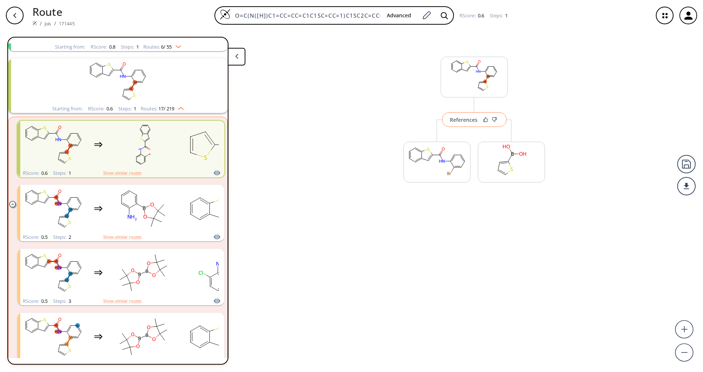
click at [469, 122] on div "References" at bounding box center [464, 120] width 28 height 5
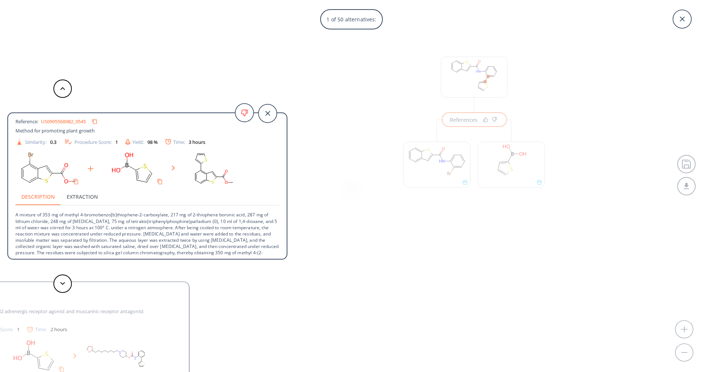
scroll to position [20, 0]
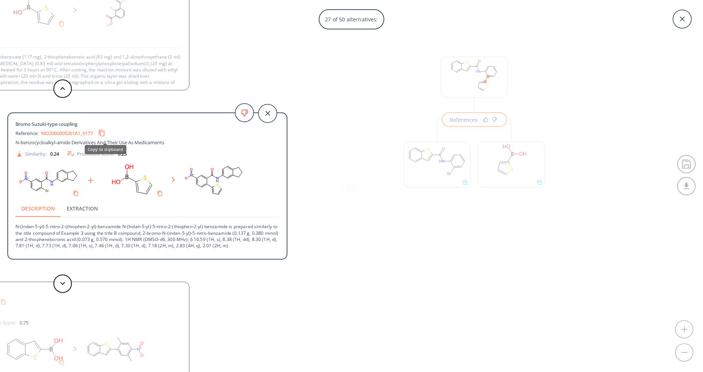
drag, startPoint x: 106, startPoint y: 135, endPoint x: 62, endPoint y: 144, distance: 45.9
click at [62, 144] on span "N-benzocycloalkyl-amide Derivatives And Their Use As Medicaments" at bounding box center [89, 142] width 149 height 7
drag, startPoint x: 78, startPoint y: 134, endPoint x: 39, endPoint y: 137, distance: 39.1
click at [39, 137] on div "Reference: WO2000005201A1_0177" at bounding box center [133, 133] width 237 height 12
drag, startPoint x: 40, startPoint y: 130, endPoint x: 96, endPoint y: 132, distance: 56.0
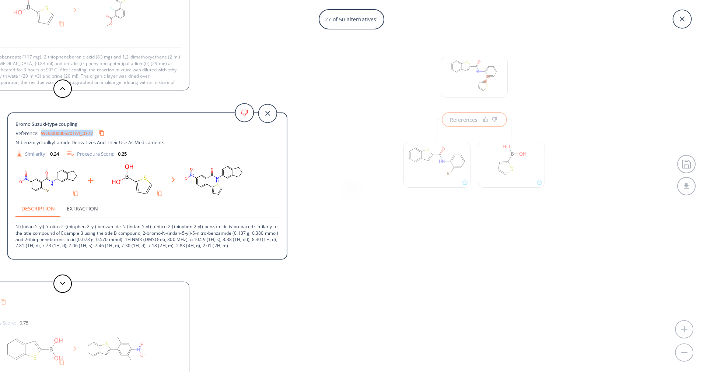
click at [96, 132] on div "Reference: WO2000005201A1_0177" at bounding box center [133, 133] width 237 height 12
copy div "WO2000005201A1_0177"
click at [104, 132] on icon "Copy to clipboard" at bounding box center [102, 133] width 6 height 6
click at [90, 132] on link "WO2000005201A1_0177" at bounding box center [67, 133] width 52 height 5
click at [83, 134] on link "WO2000005201A1_0177" at bounding box center [67, 133] width 52 height 5
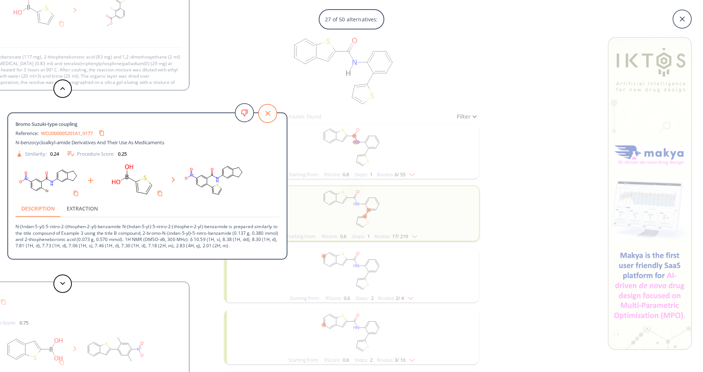
click at [265, 113] on icon at bounding box center [267, 113] width 18 height 18
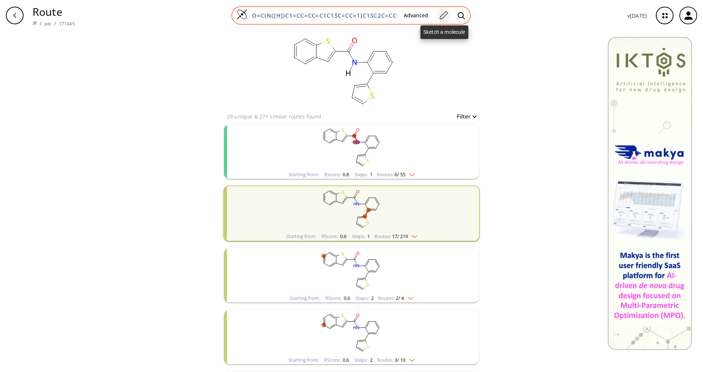
click at [446, 17] on icon at bounding box center [443, 16] width 10 height 10
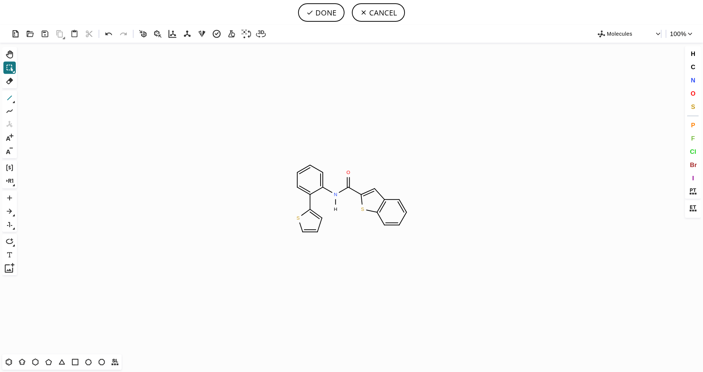
click at [9, 98] on icon at bounding box center [9, 98] width 5 height 5
click at [59, 362] on icon at bounding box center [62, 363] width 10 height 10
click at [333, 8] on button "DONE" at bounding box center [321, 12] width 46 height 18
type input "O=C(C1=C(C2CC2)C2=C(C=CC=C2)S1)N(C1C(C2=CC=CS2)=CC=CC=1)[H]"
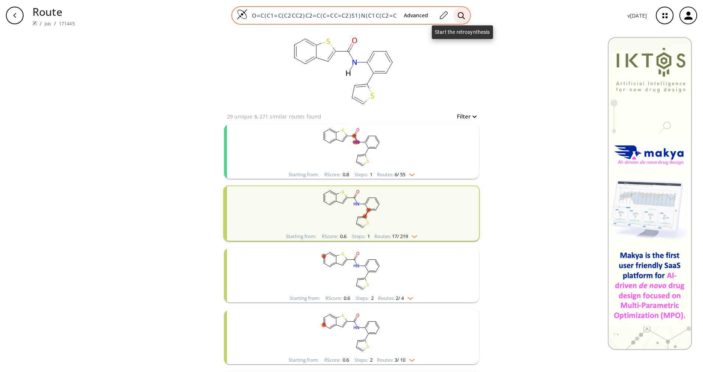
click at [460, 17] on icon at bounding box center [461, 15] width 7 height 7
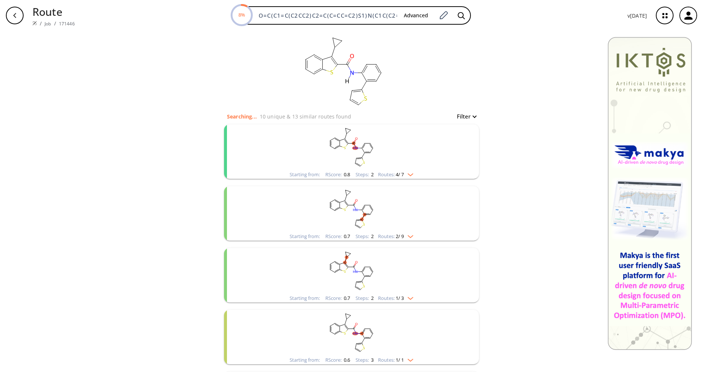
click at [413, 178] on div "Starting from: RScore : 0.8 Steps : 2 Routes: 4 / 7" at bounding box center [351, 175] width 135 height 8
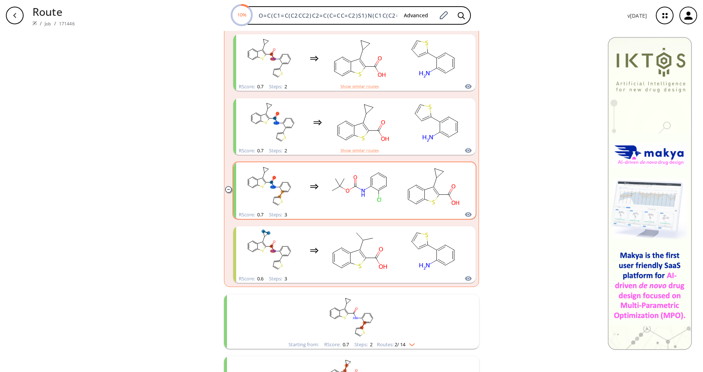
scroll to position [332, 0]
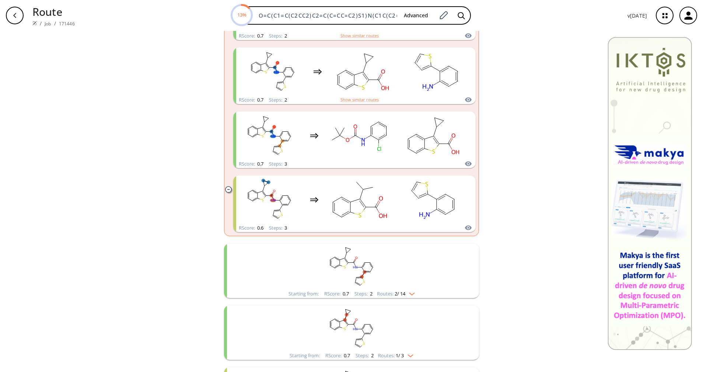
click at [394, 287] on rect "clusters" at bounding box center [352, 267] width 192 height 46
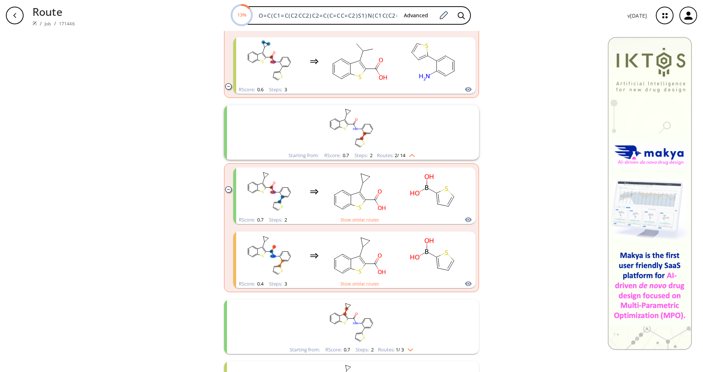
scroll to position [497, 0]
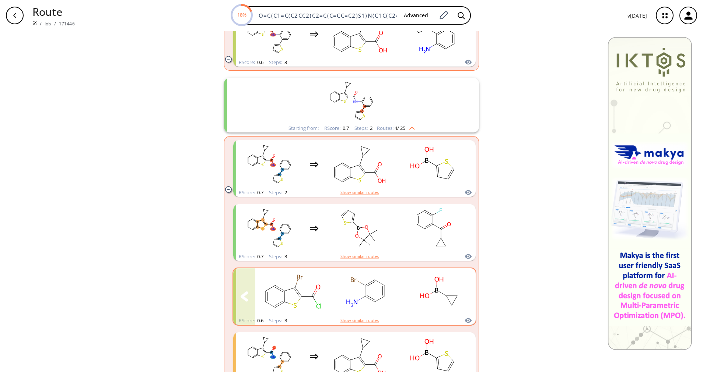
click at [425, 295] on icon "clusters" at bounding box center [427, 296] width 4 height 5
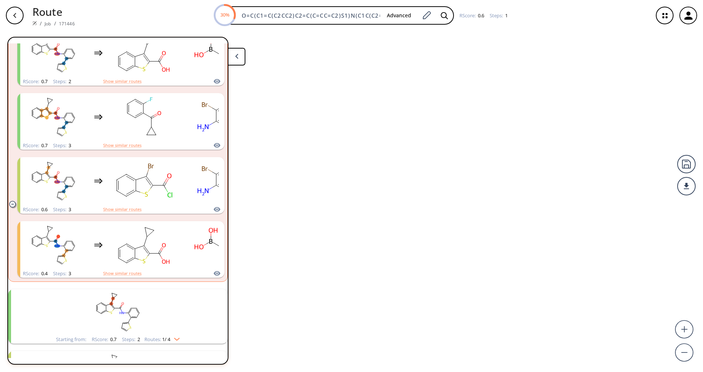
scroll to position [203, 0]
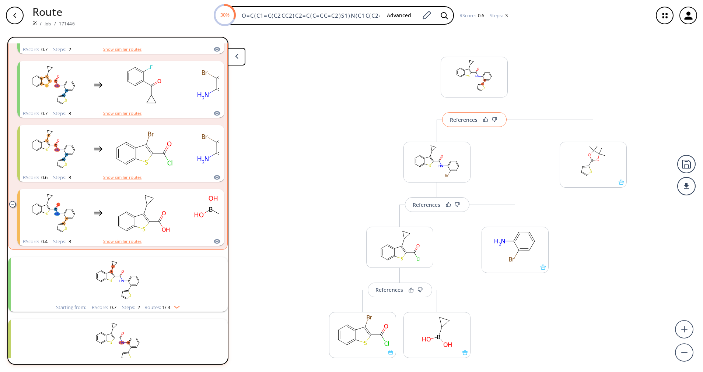
click at [473, 120] on button "References" at bounding box center [474, 119] width 64 height 15
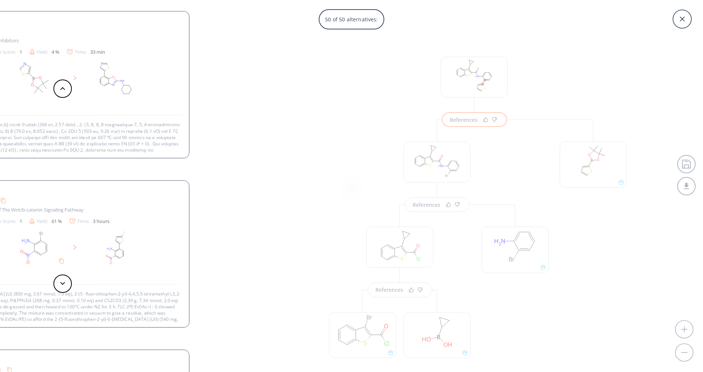
scroll to position [0, 0]
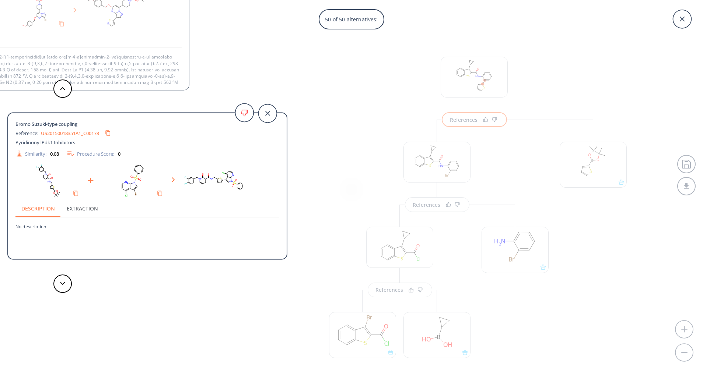
click at [448, 123] on div "50 of 50 alternatives: Bromo Suzuki coupling Reference: WO2023114428A1_0020 Het…" at bounding box center [351, 186] width 703 height 372
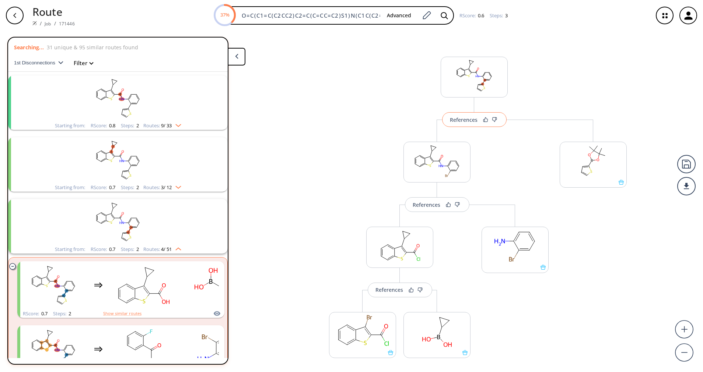
click at [470, 123] on button "References" at bounding box center [474, 119] width 64 height 15
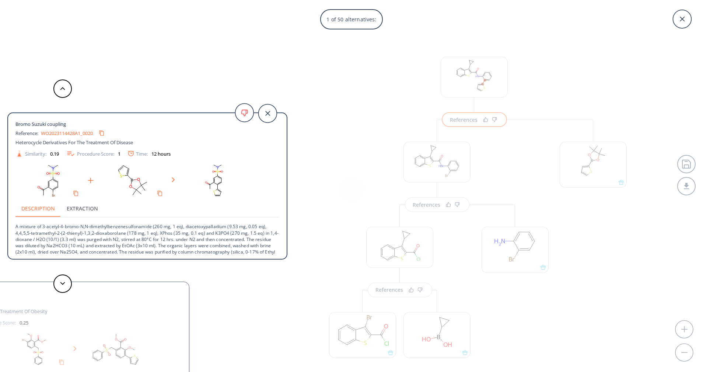
scroll to position [7, 0]
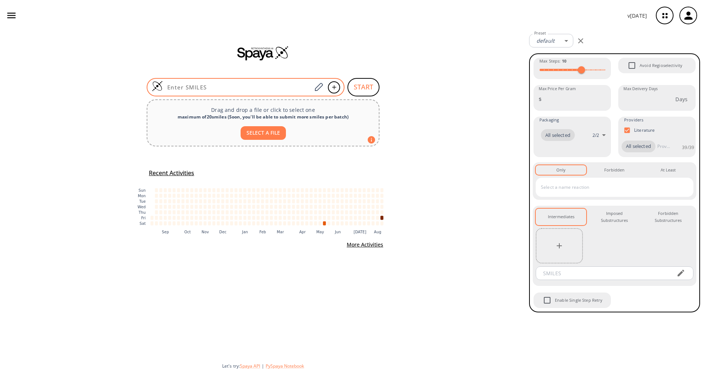
click at [280, 87] on input at bounding box center [237, 87] width 149 height 7
